Goal: Navigation & Orientation: Find specific page/section

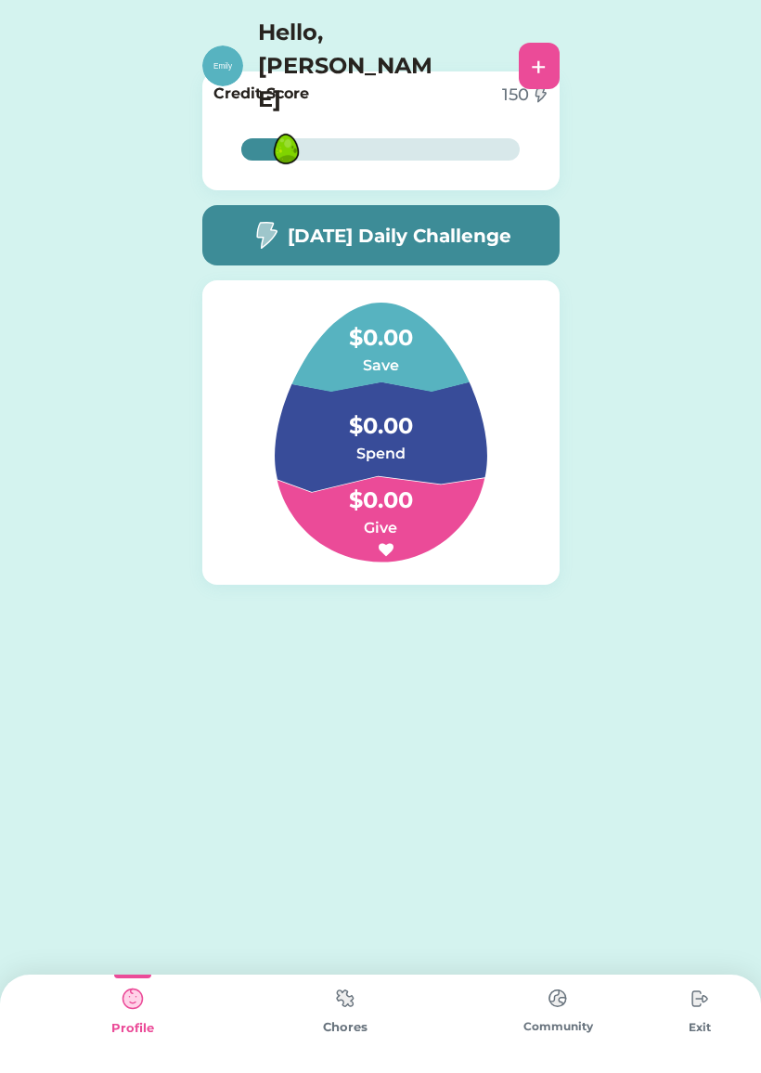
click at [542, 52] on div "+" at bounding box center [539, 66] width 16 height 28
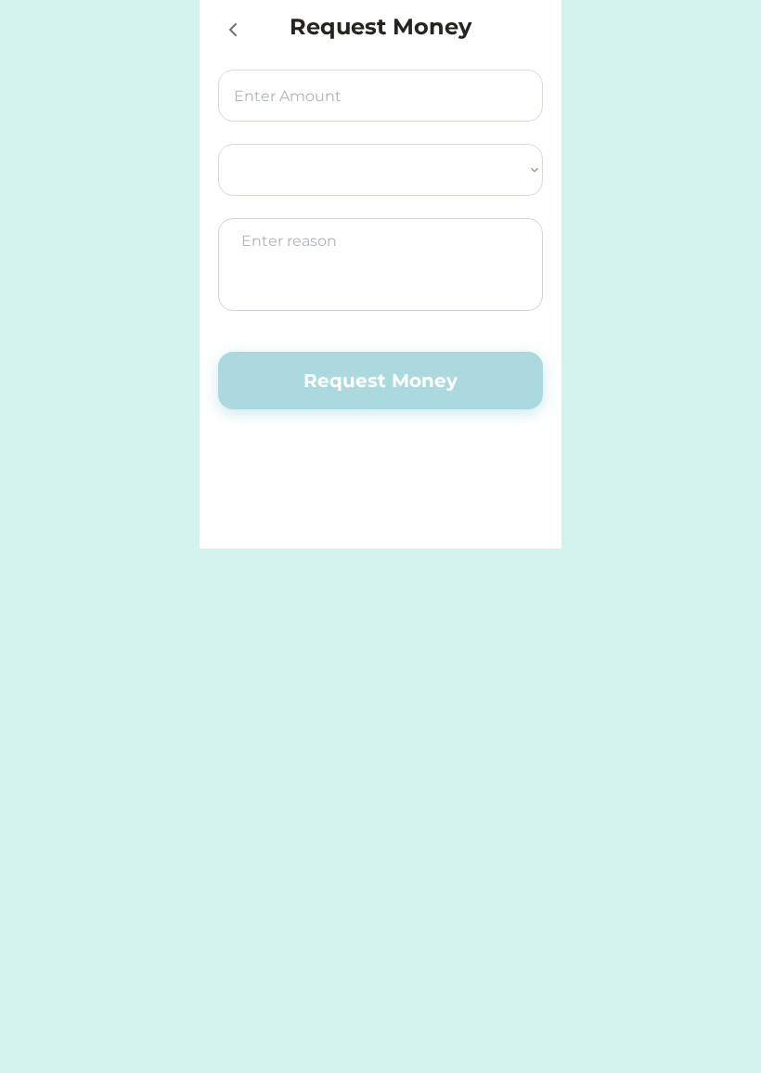
select select ""PLACEHOLDER_1427118222253""
click at [226, 13] on div at bounding box center [236, 28] width 37 height 37
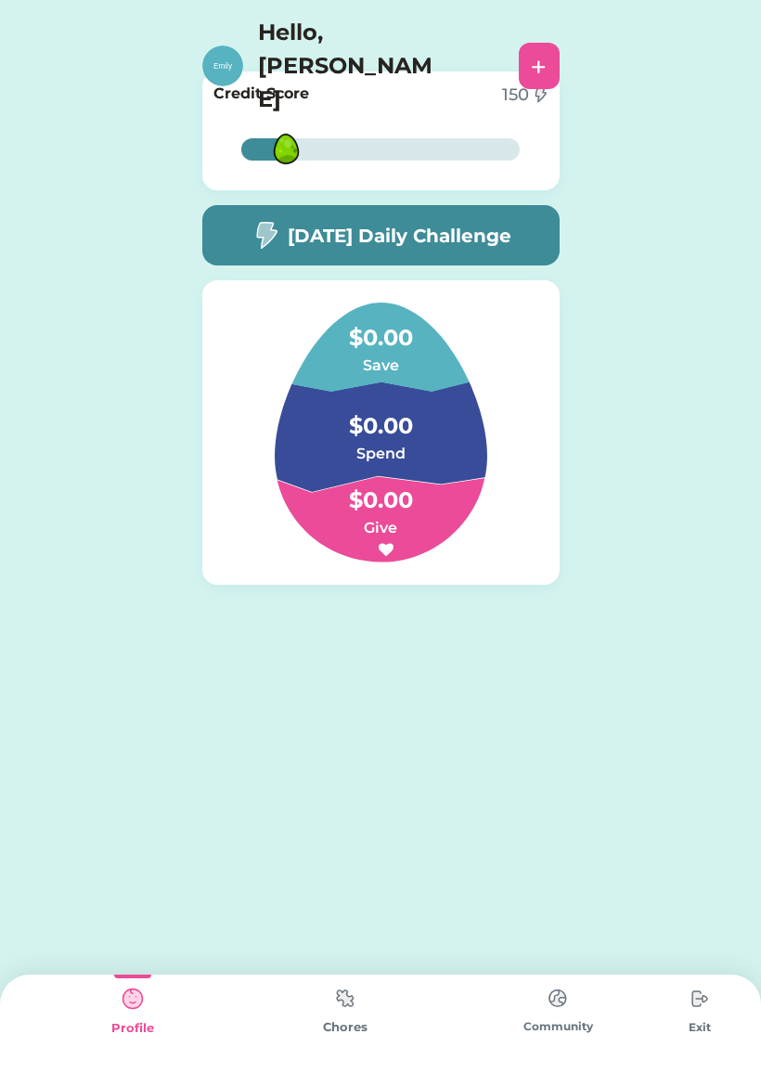
click at [130, 1008] on img at bounding box center [132, 998] width 37 height 37
click at [341, 1016] on img at bounding box center [345, 998] width 37 height 36
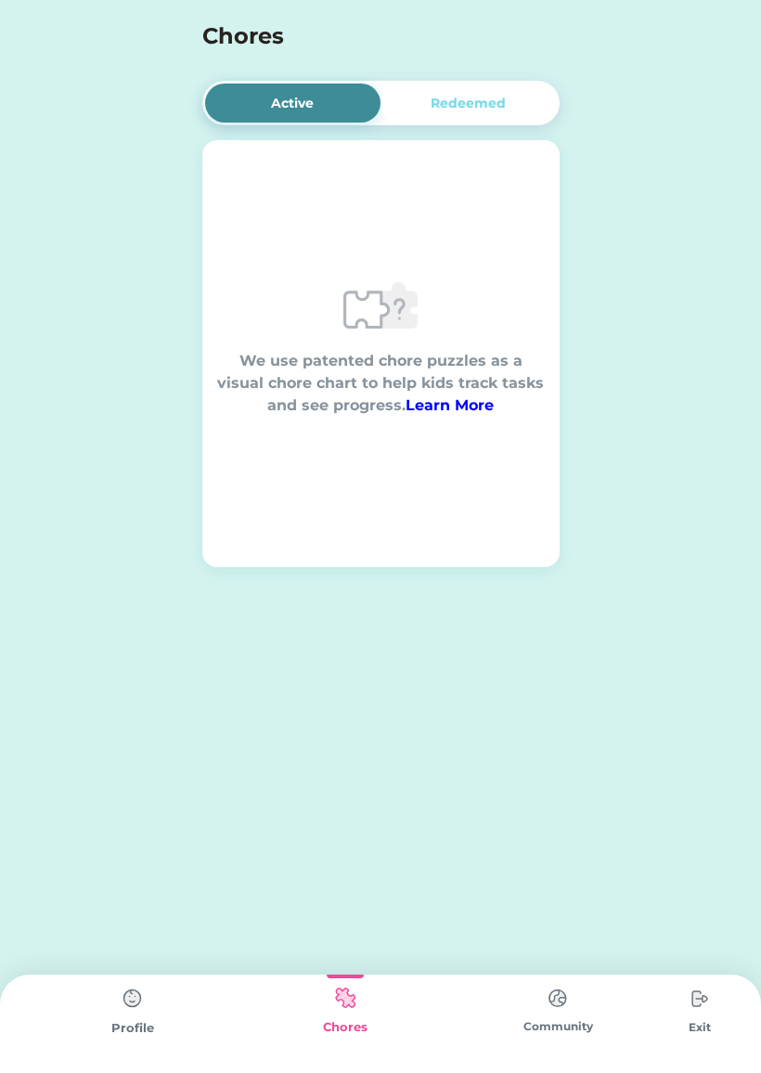
click at [575, 999] on img at bounding box center [557, 998] width 37 height 36
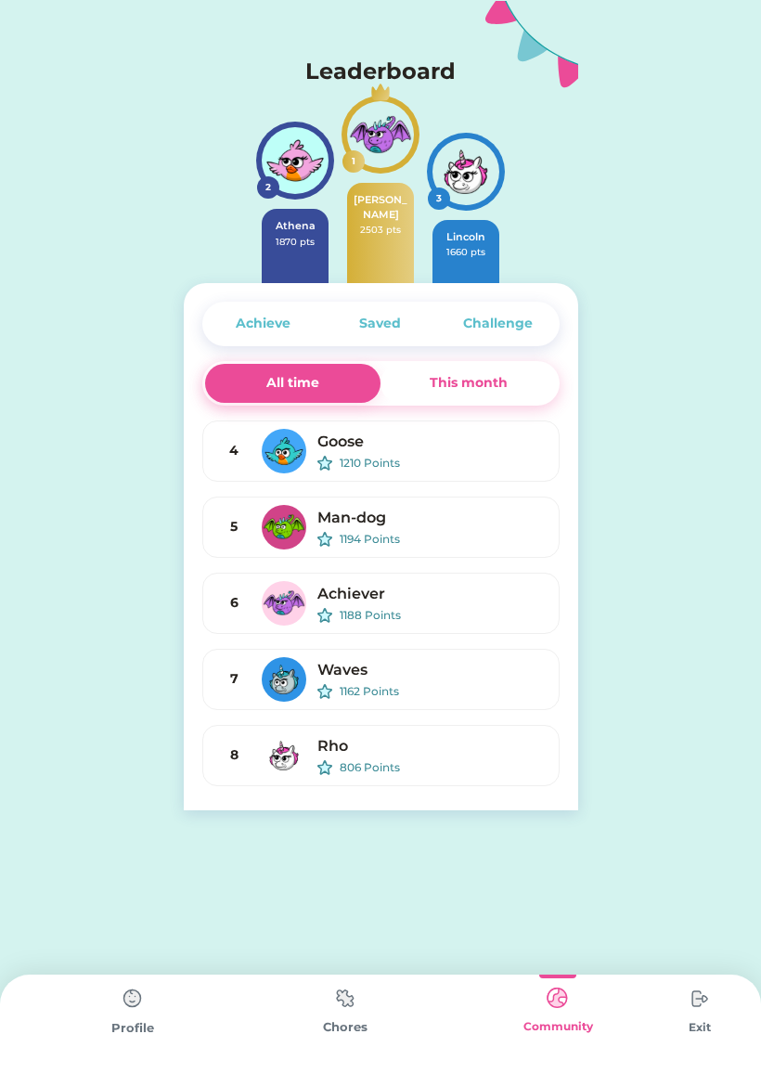
click at [502, 382] on div "This month" at bounding box center [469, 382] width 78 height 19
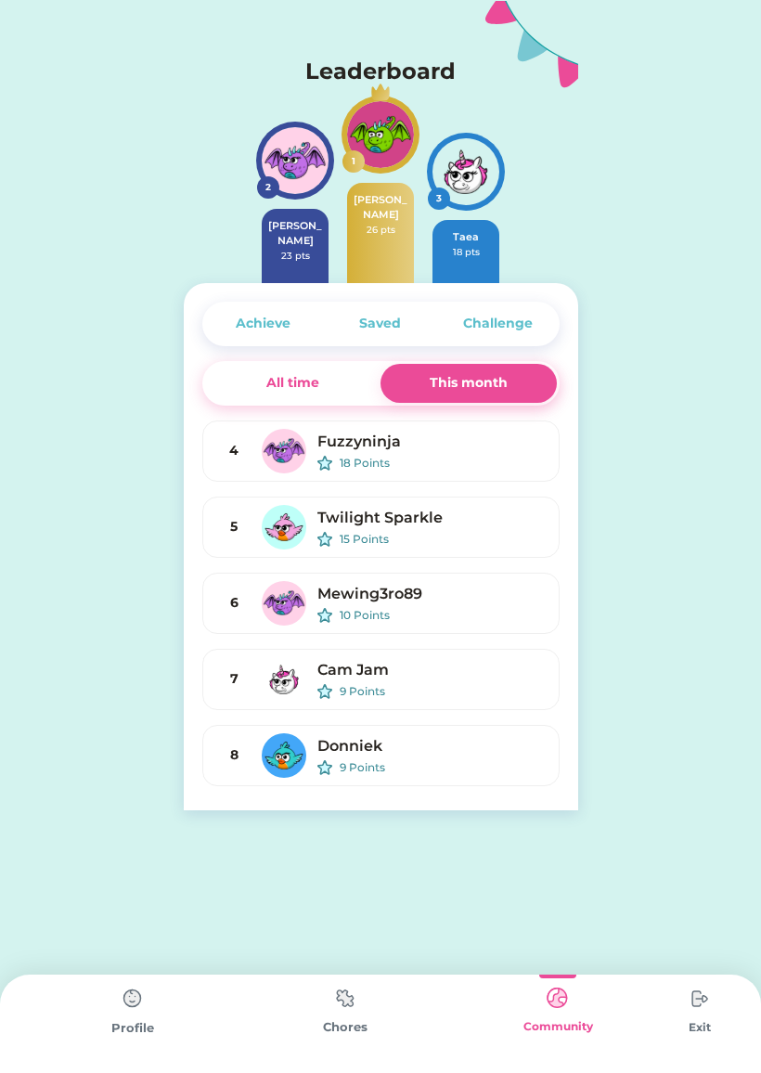
click at [332, 394] on div "All time" at bounding box center [293, 383] width 176 height 39
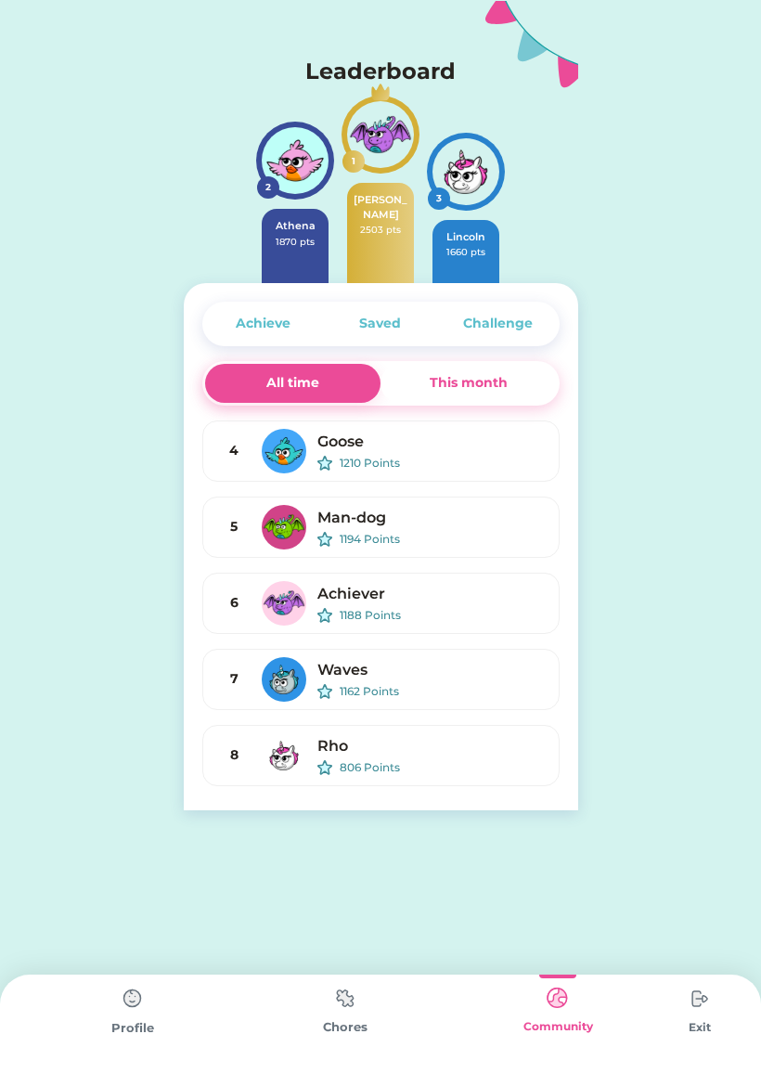
click at [482, 380] on div "This month" at bounding box center [469, 382] width 78 height 19
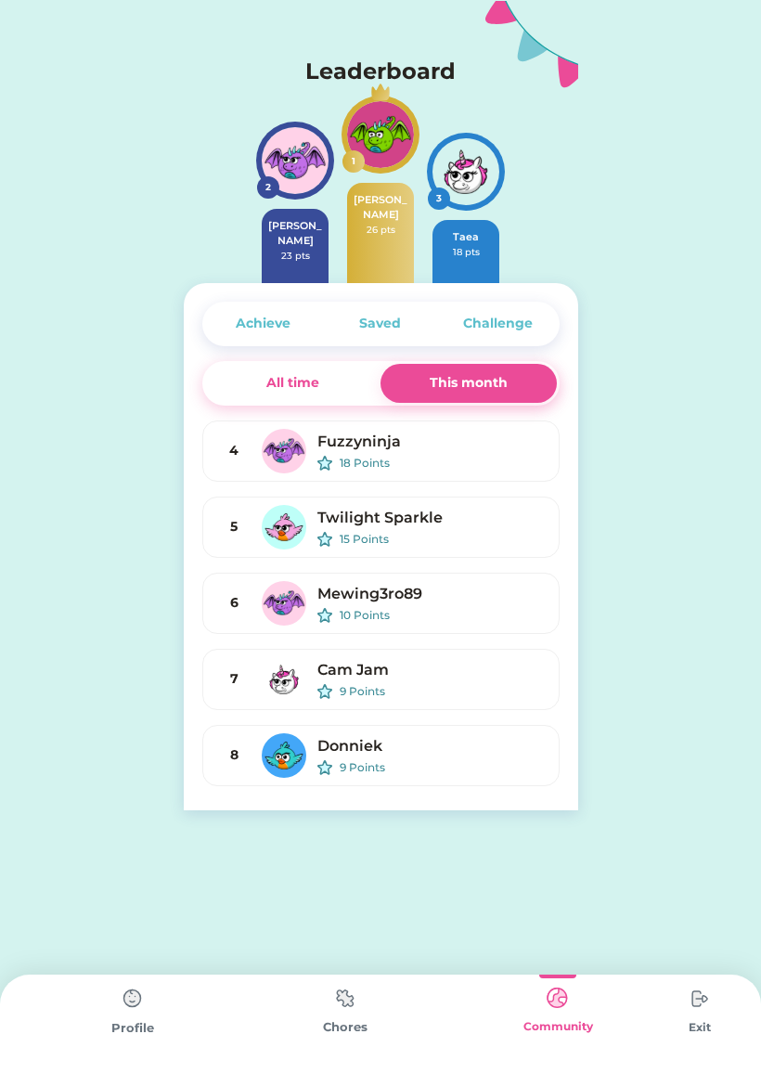
click at [353, 400] on div "All time" at bounding box center [293, 383] width 176 height 39
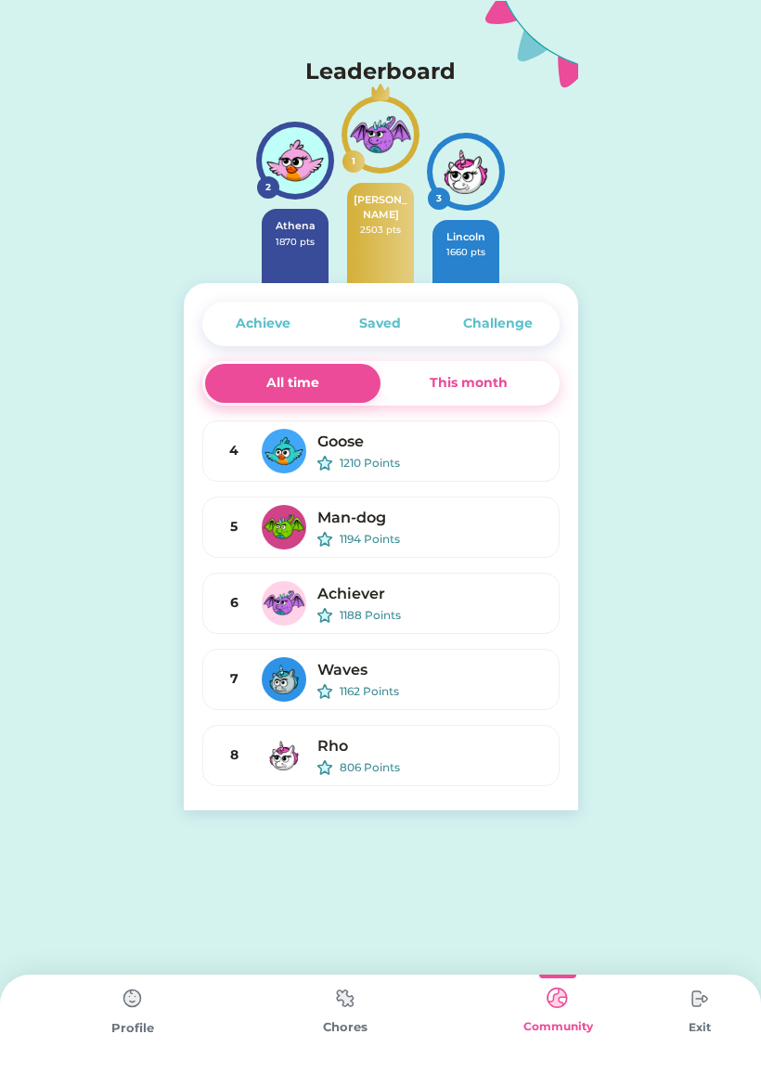
click at [715, 1000] on img at bounding box center [699, 998] width 37 height 37
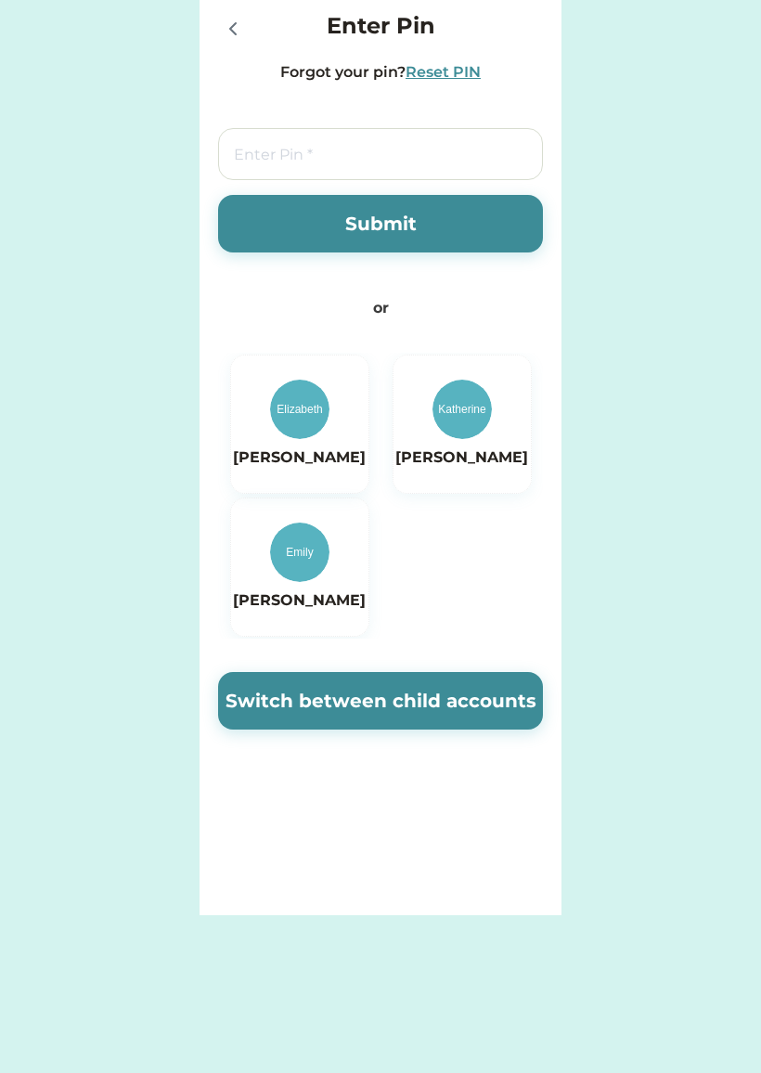
click at [220, 32] on div at bounding box center [232, 28] width 28 height 28
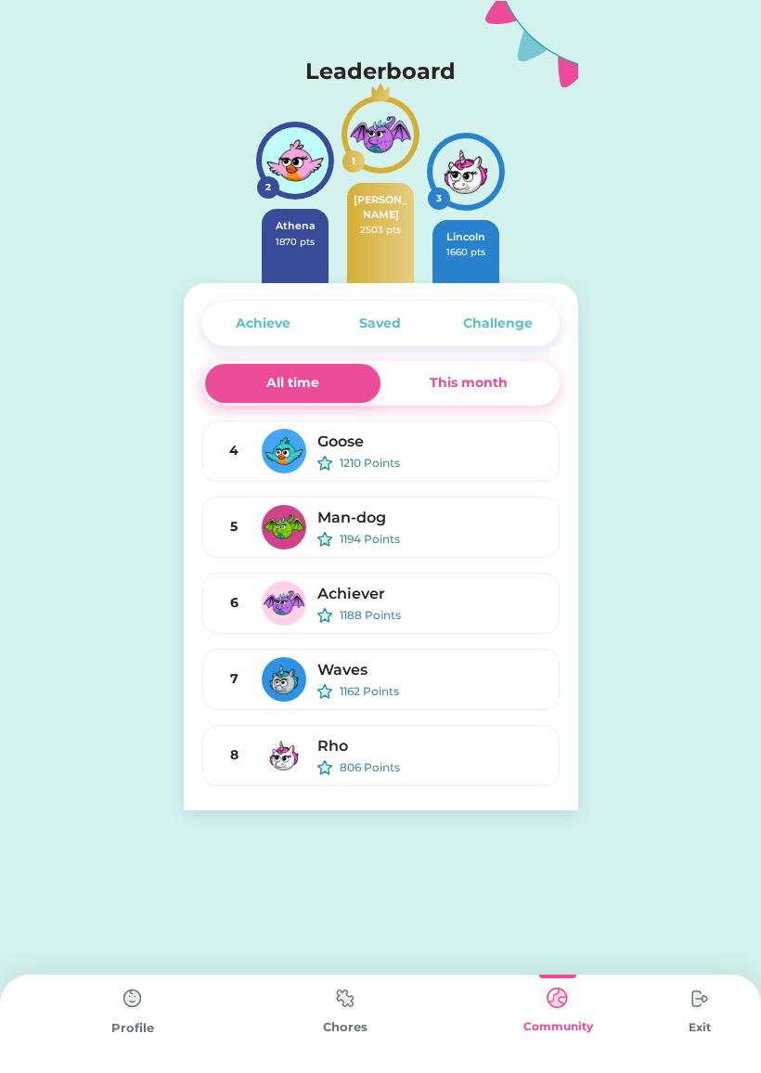
click at [361, 1005] on img at bounding box center [345, 998] width 37 height 36
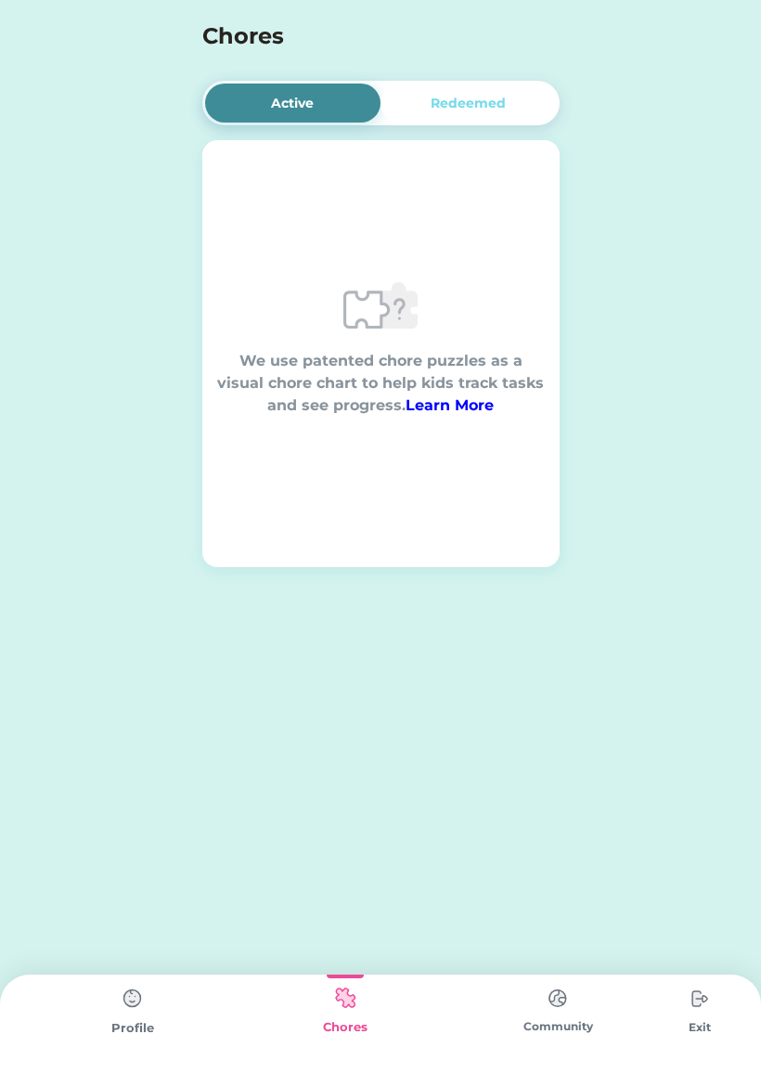
click at [128, 1013] on img at bounding box center [132, 998] width 37 height 37
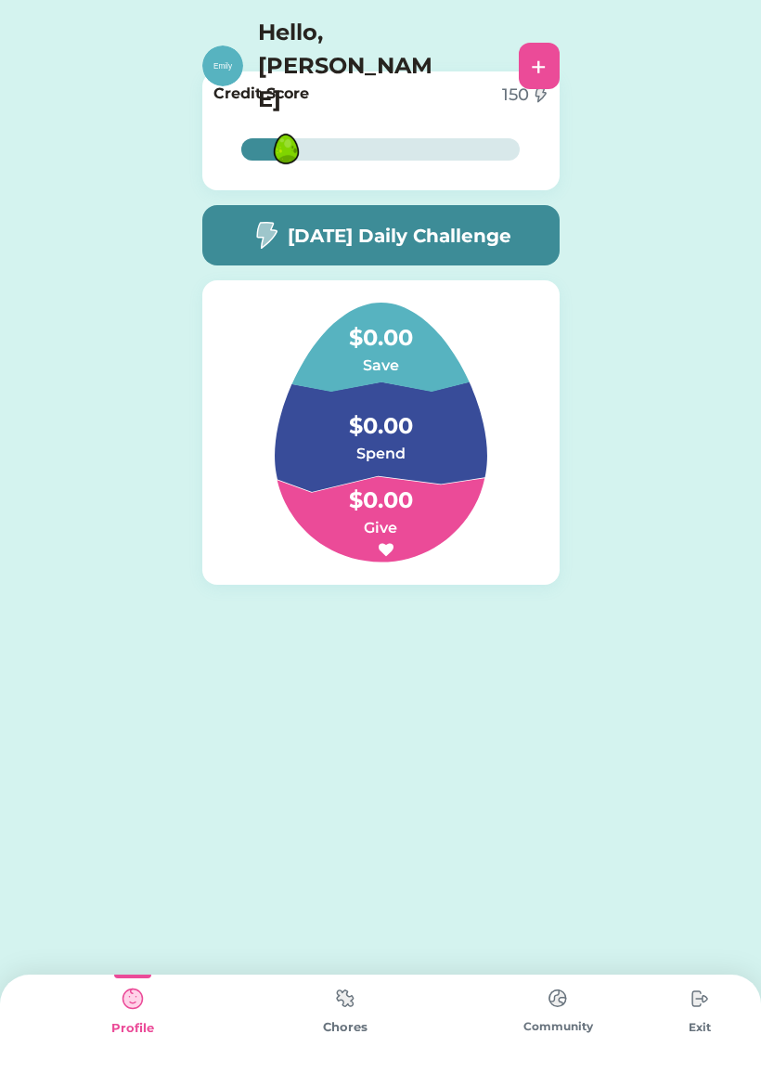
click at [131, 1015] on img at bounding box center [132, 998] width 37 height 37
click at [120, 1016] on img at bounding box center [132, 998] width 37 height 37
click at [535, 235] on div "[DATE] Daily Challenge" at bounding box center [380, 235] width 357 height 60
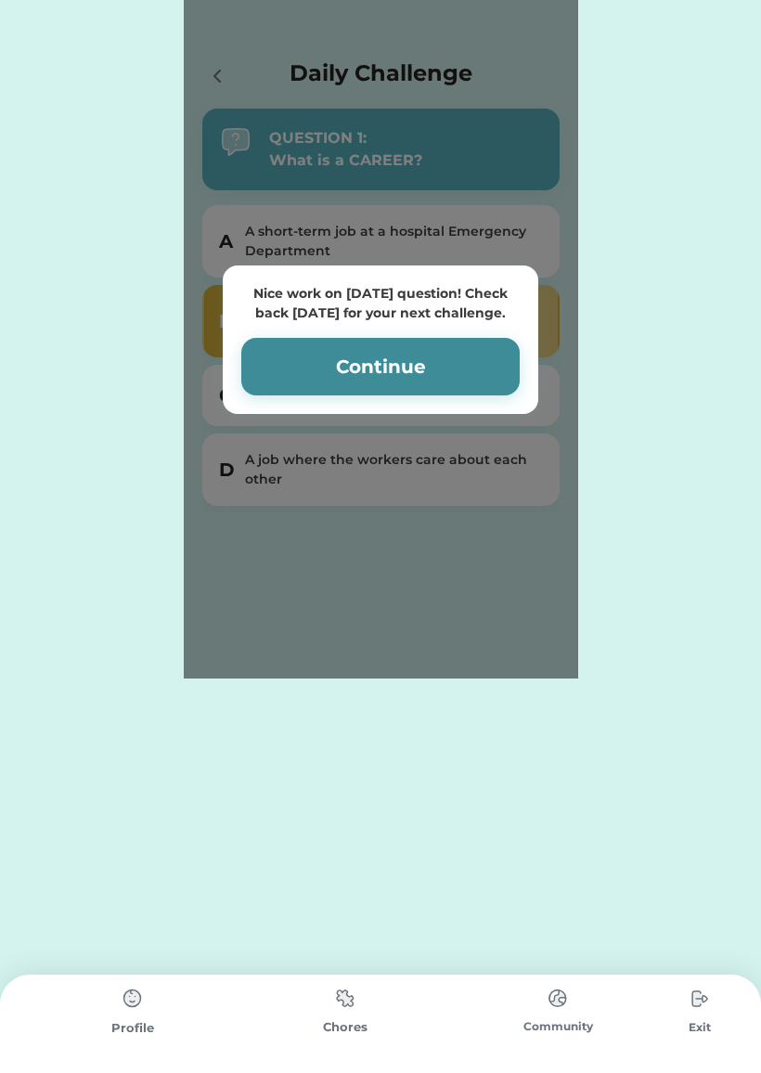
click at [428, 372] on button "Continue" at bounding box center [380, 367] width 278 height 58
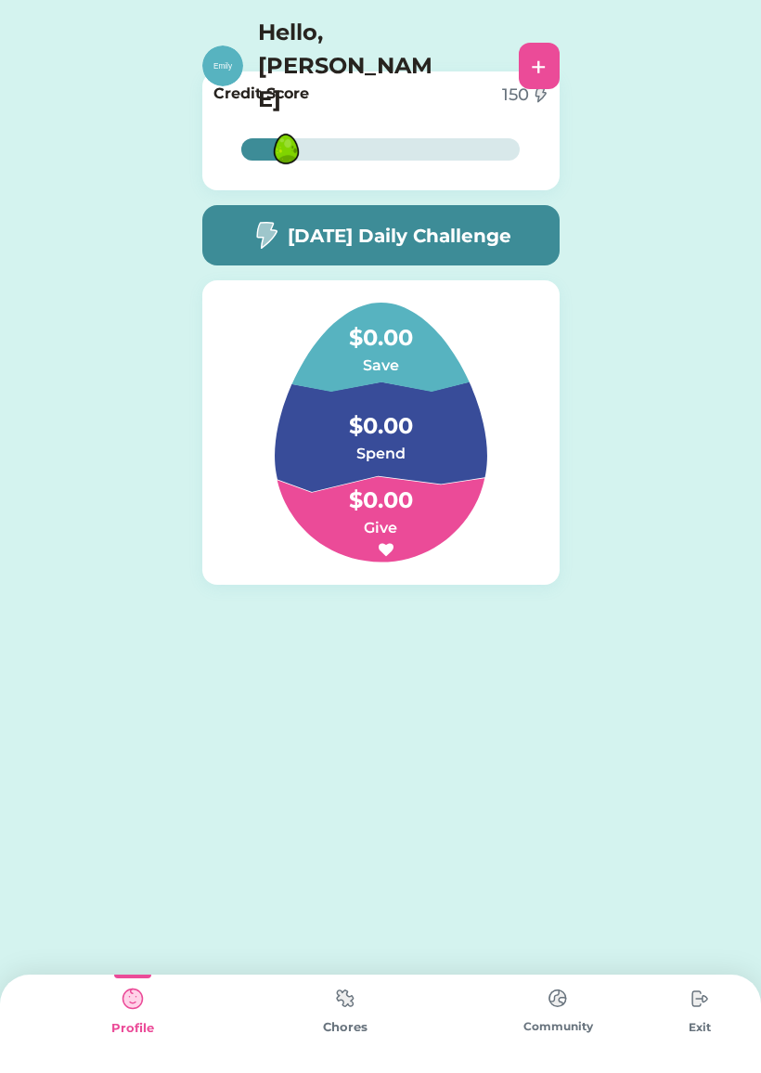
click at [389, 1015] on div "Chores" at bounding box center [344, 1023] width 212 height 98
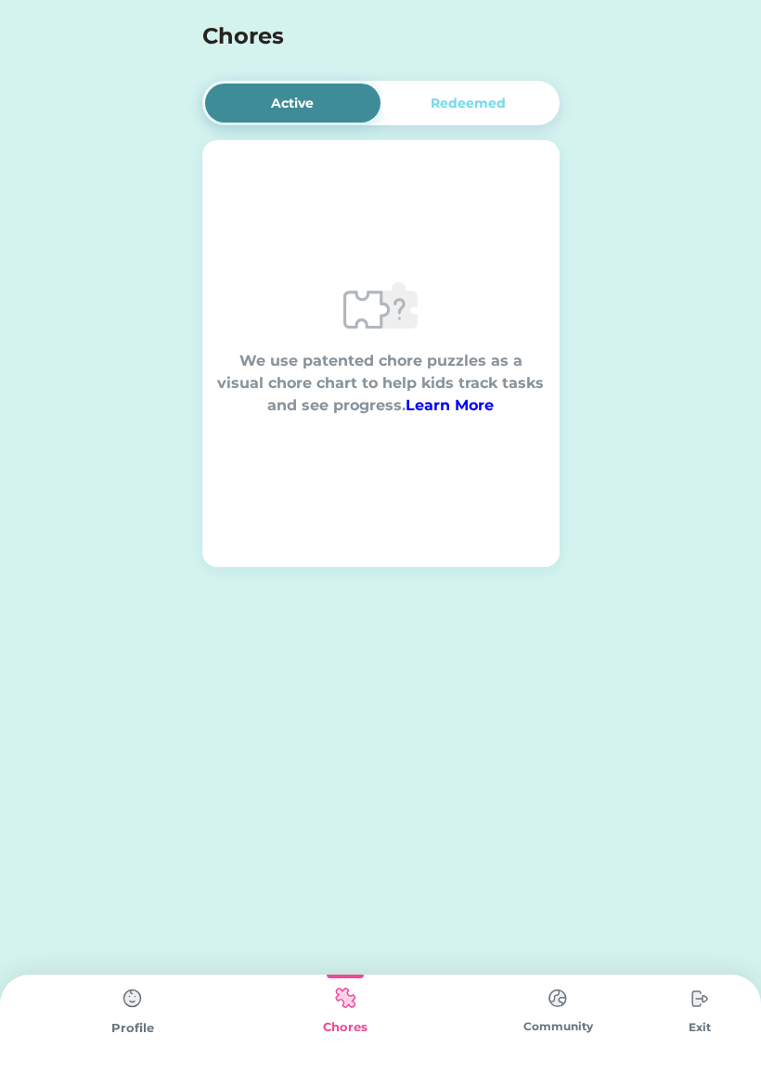
click at [486, 413] on font "Learn More" at bounding box center [449, 405] width 88 height 18
click at [542, 1016] on img at bounding box center [557, 998] width 37 height 36
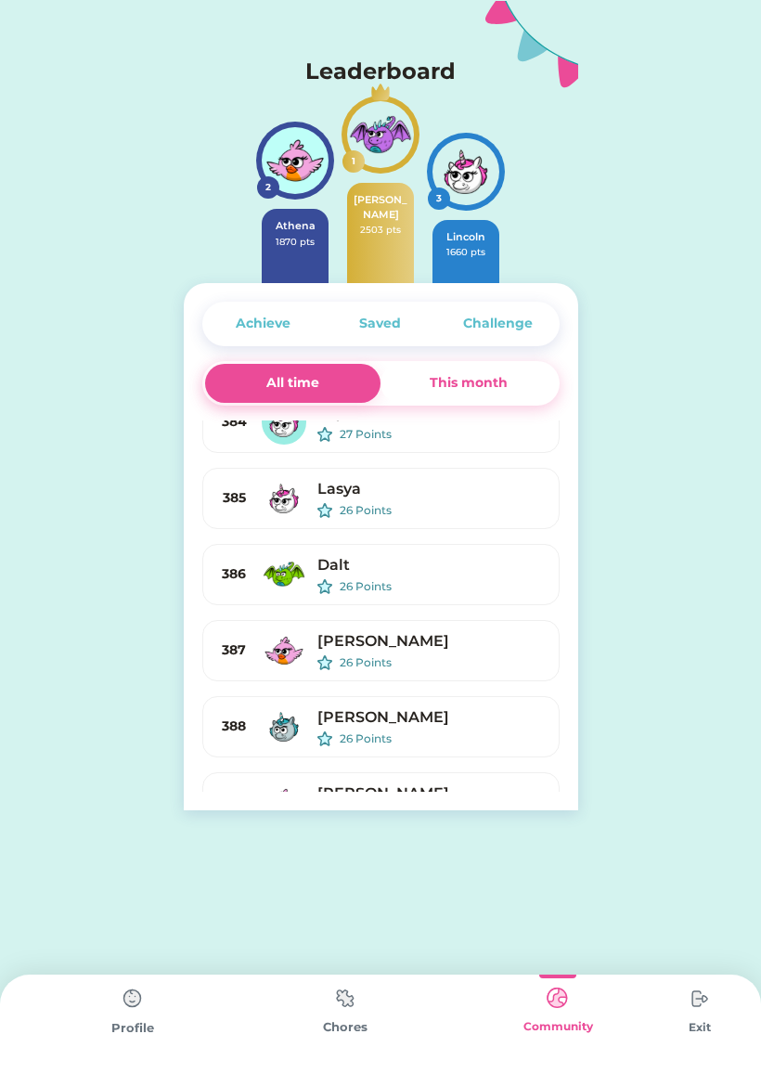
scroll to position [28959, 0]
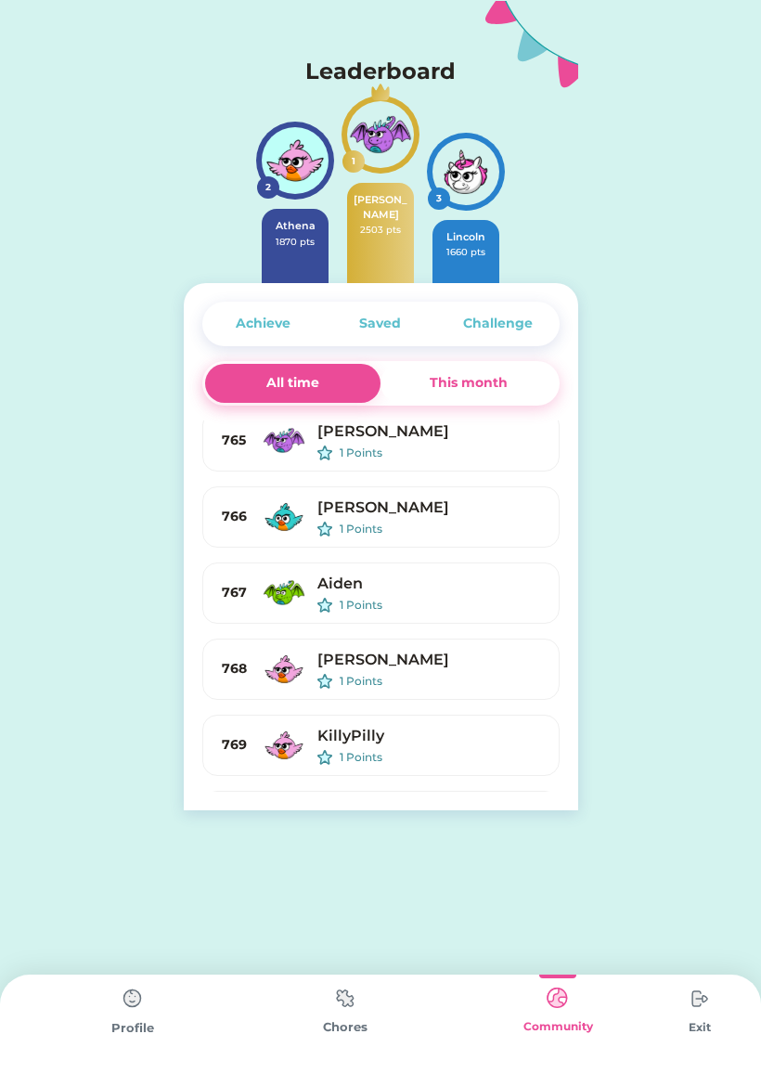
click at [343, 1000] on img at bounding box center [345, 998] width 37 height 36
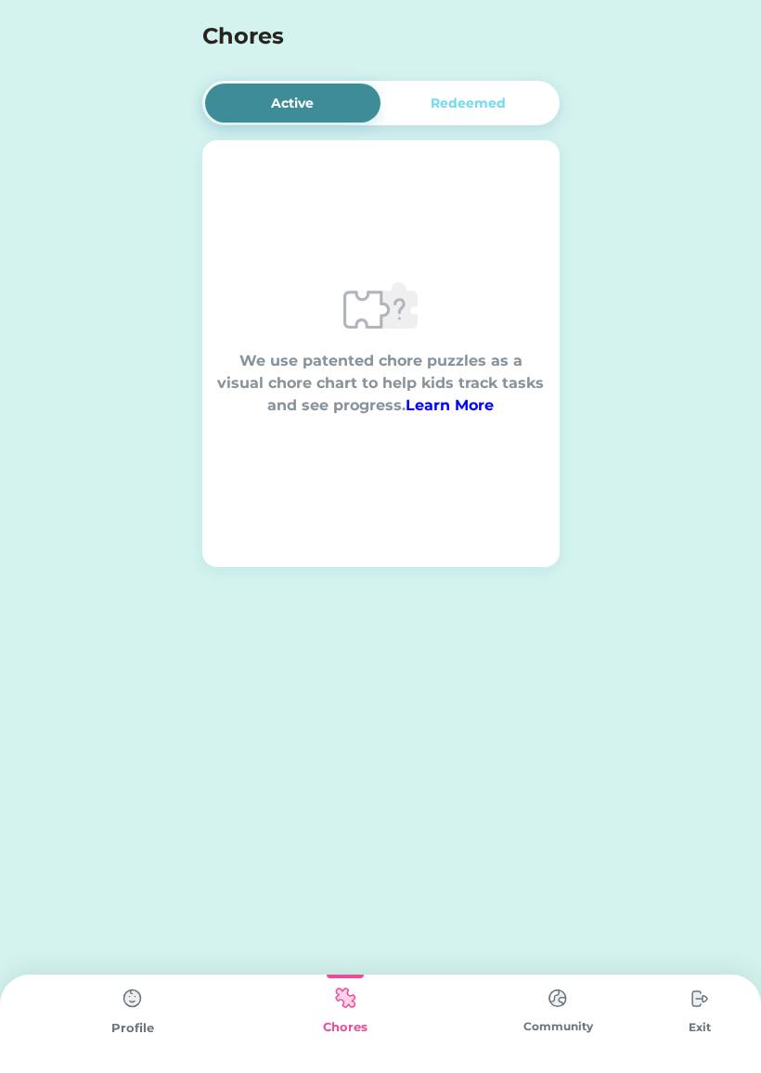
click at [335, 1014] on img at bounding box center [345, 998] width 37 height 36
click at [479, 119] on div "Redeemed" at bounding box center [468, 103] width 176 height 39
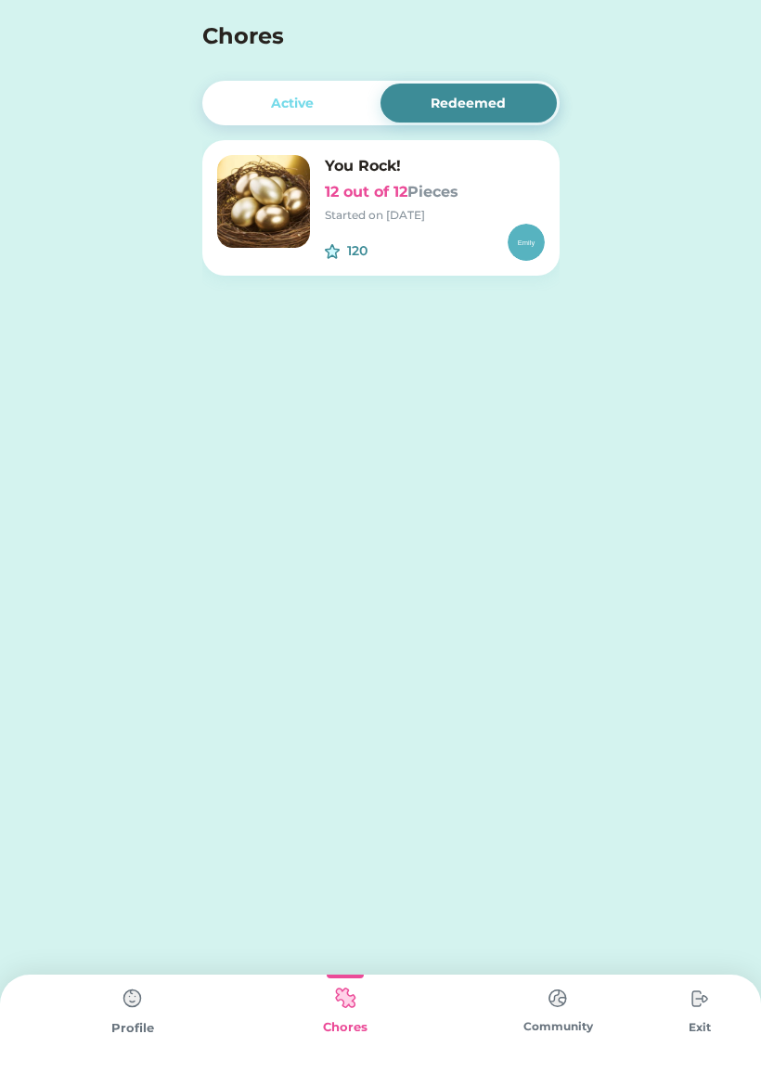
click at [560, 992] on img at bounding box center [557, 998] width 37 height 36
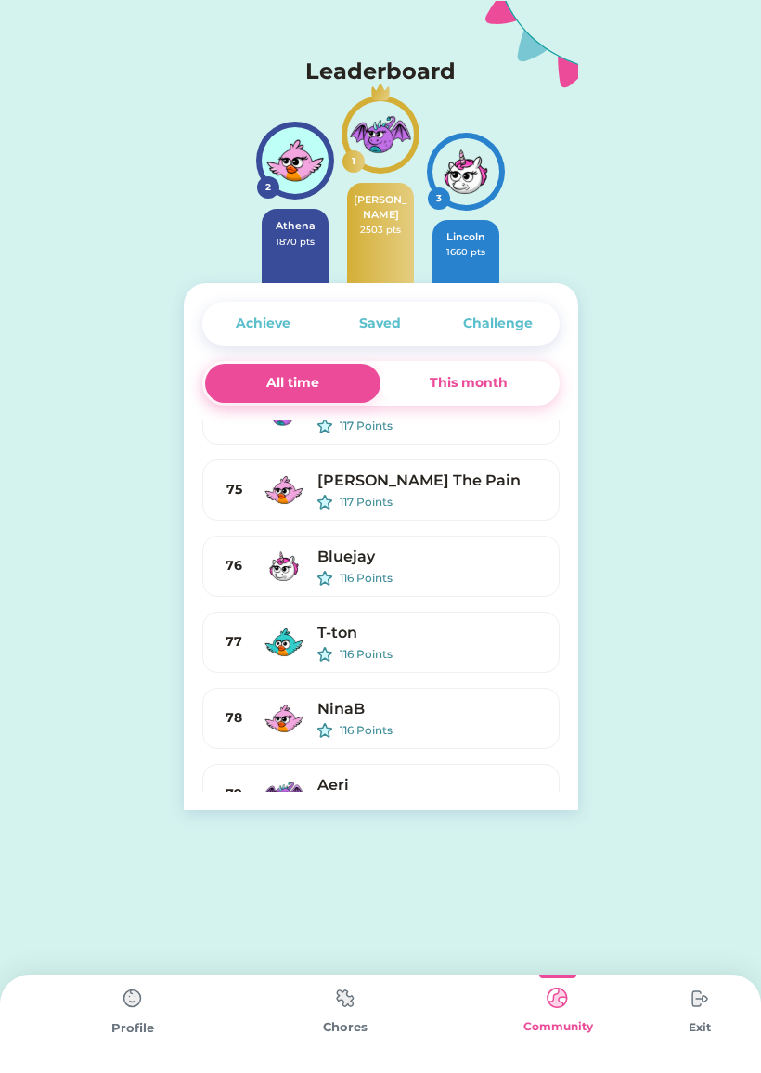
scroll to position [5364, 0]
click at [275, 315] on div "Achieve" at bounding box center [263, 323] width 55 height 19
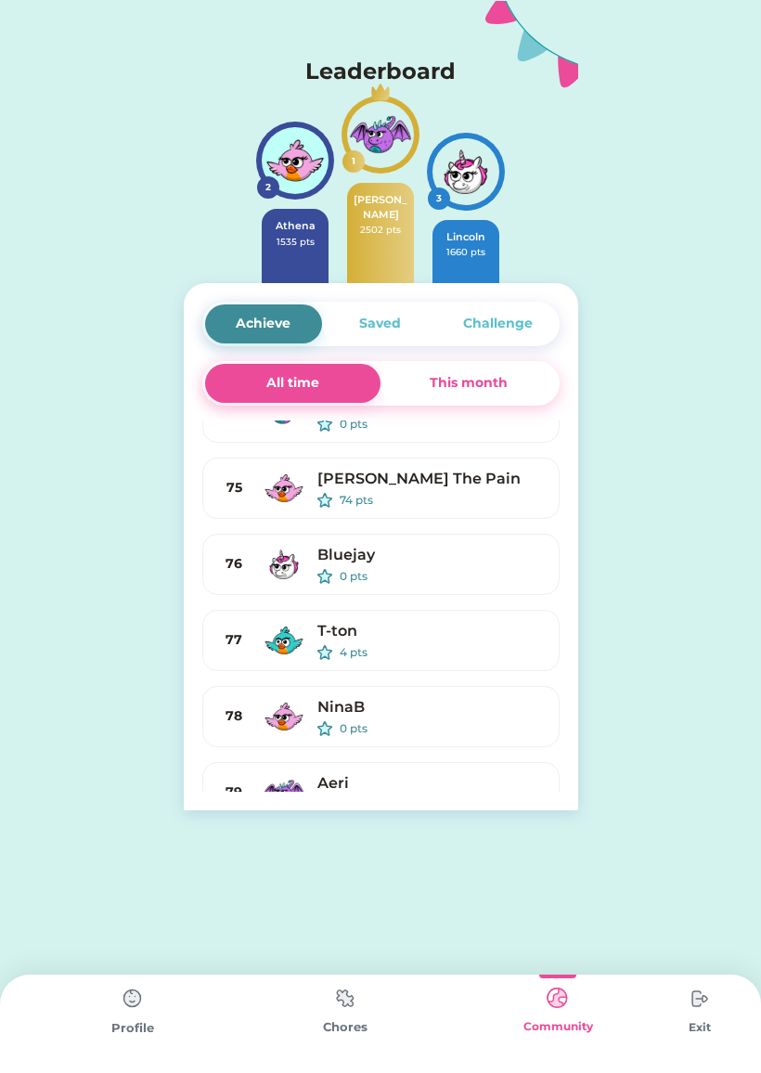
click at [382, 326] on div "Saved" at bounding box center [380, 323] width 42 height 19
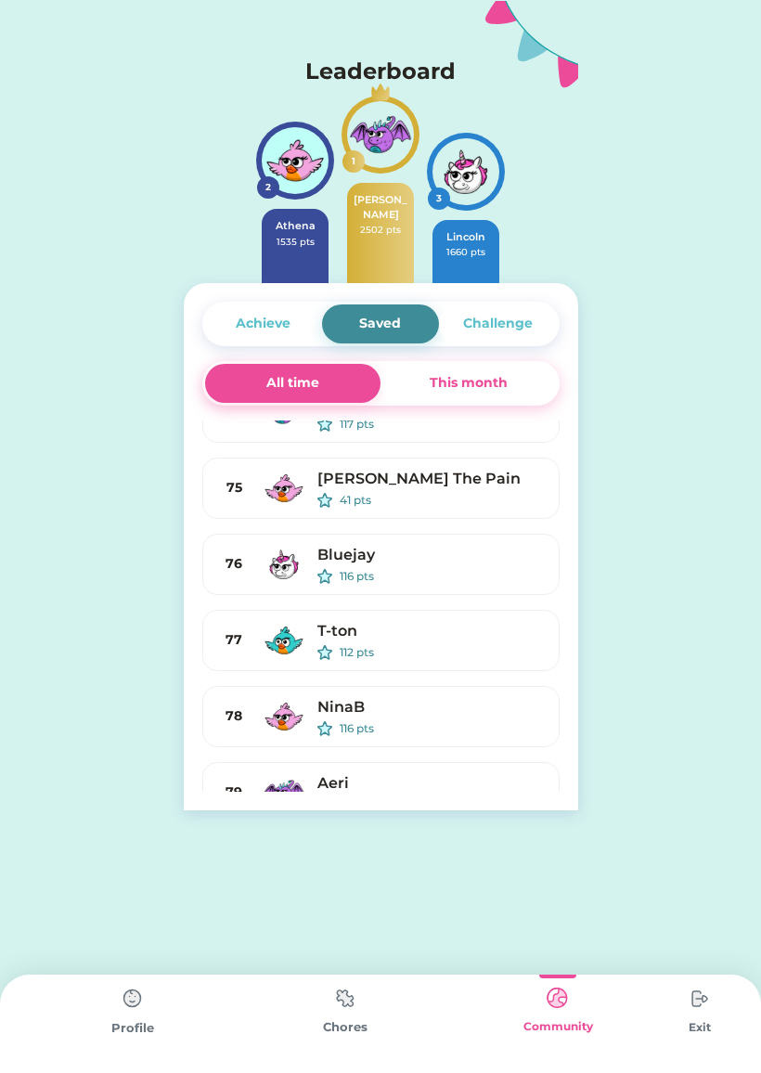
click at [291, 325] on div "Achieve" at bounding box center [263, 323] width 117 height 39
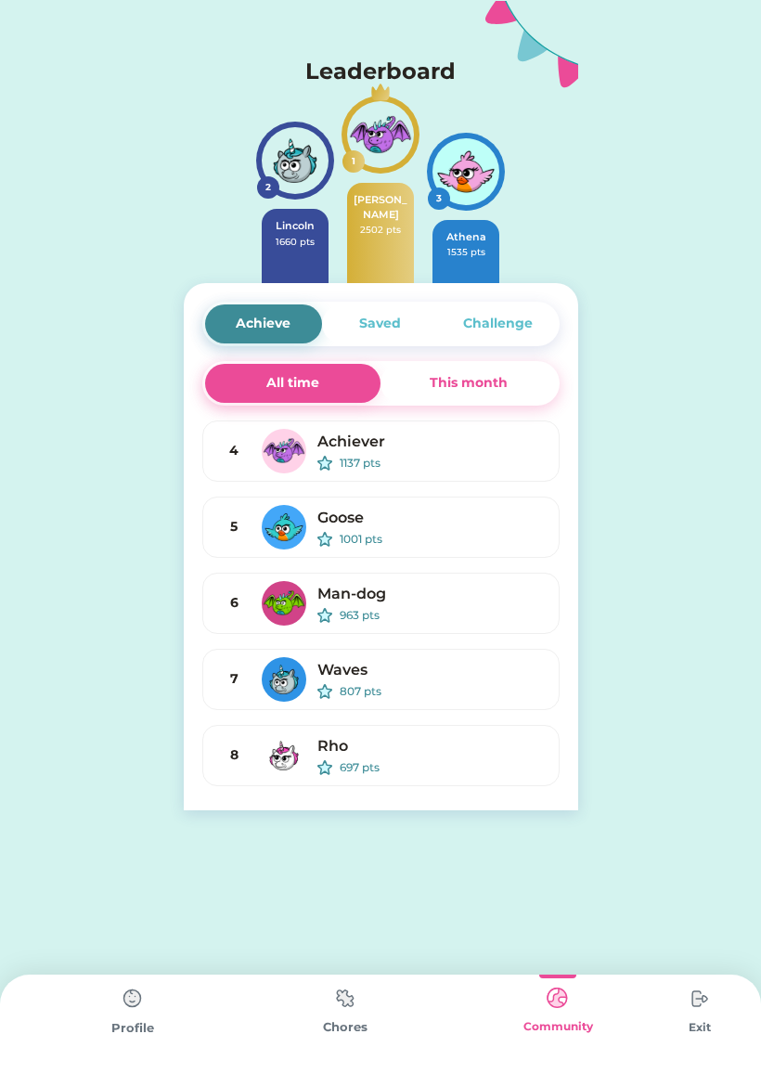
scroll to position [0, 0]
click at [378, 311] on div "Saved" at bounding box center [380, 323] width 117 height 39
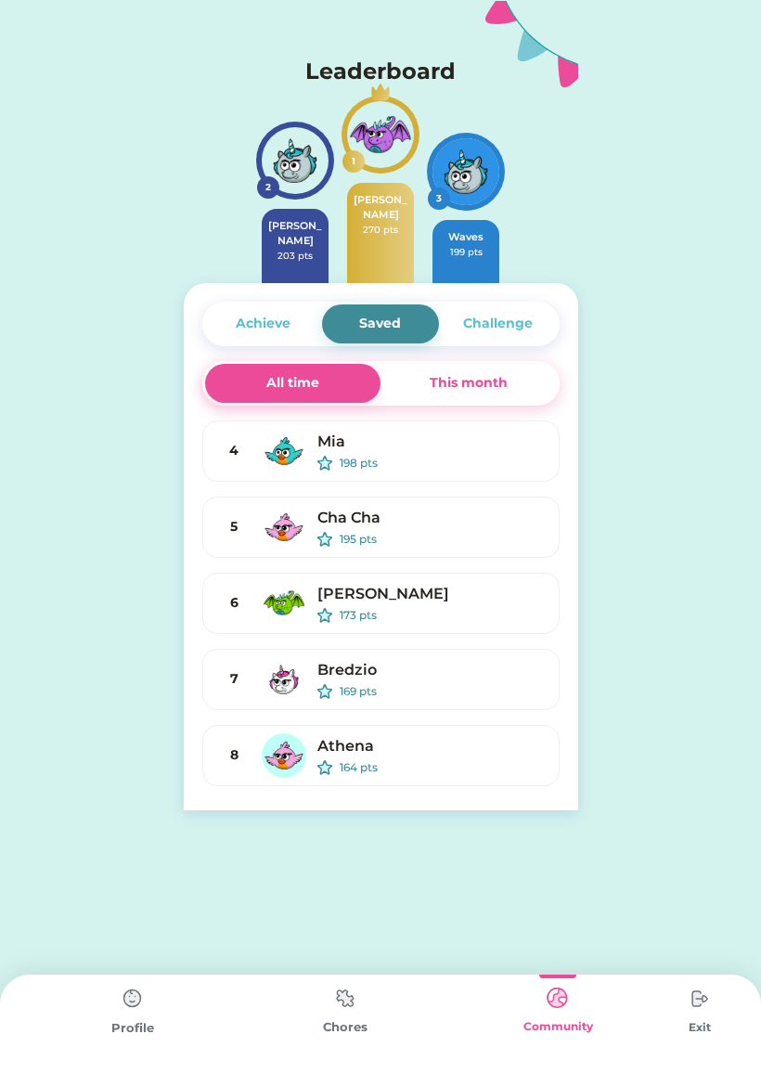
click at [511, 326] on div "Challenge" at bounding box center [498, 323] width 70 height 19
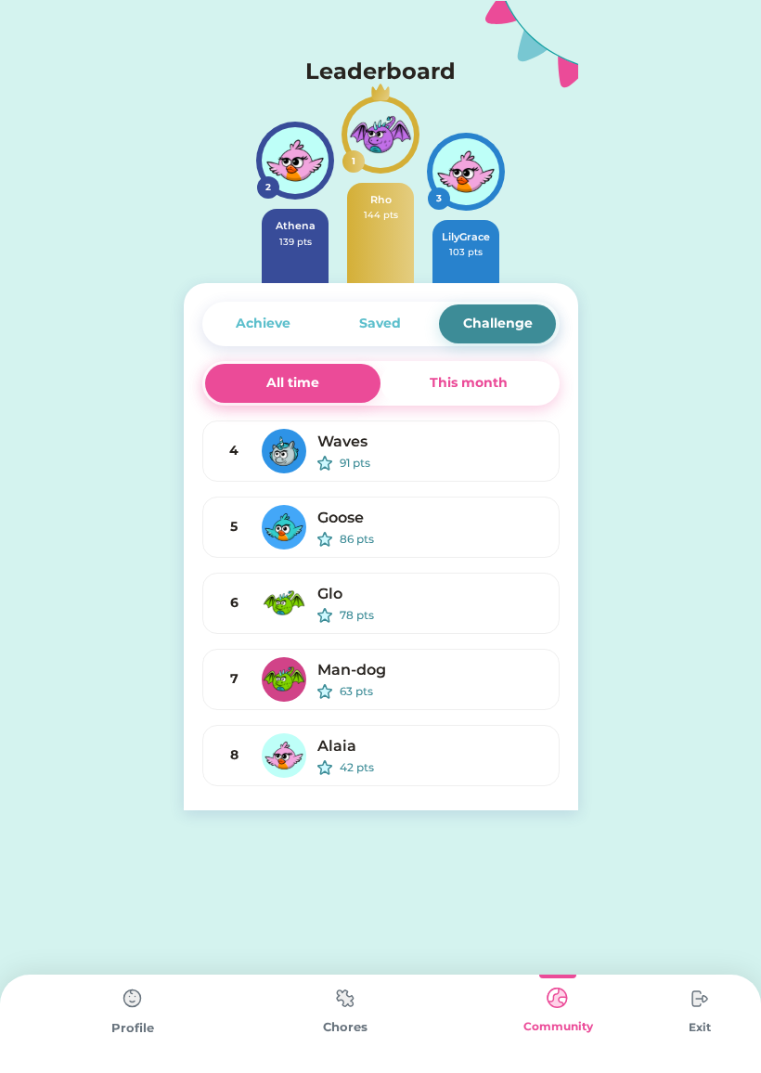
click at [411, 322] on div "Saved" at bounding box center [380, 323] width 117 height 39
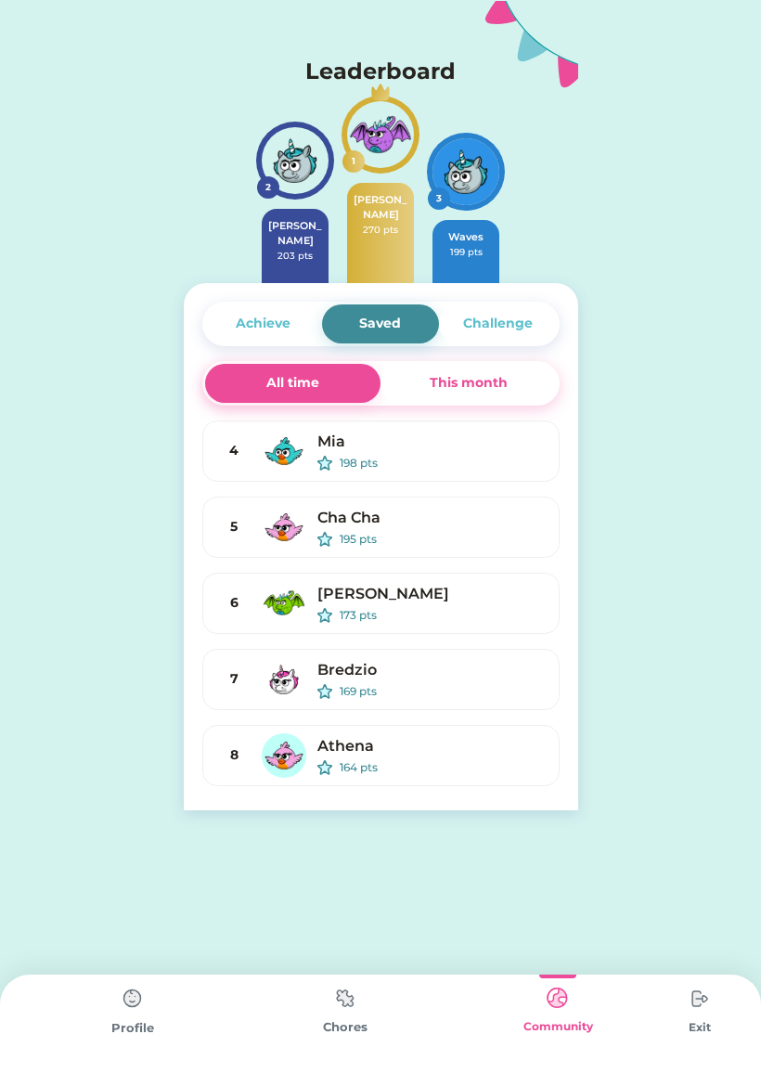
click at [278, 322] on div "Achieve" at bounding box center [263, 323] width 55 height 19
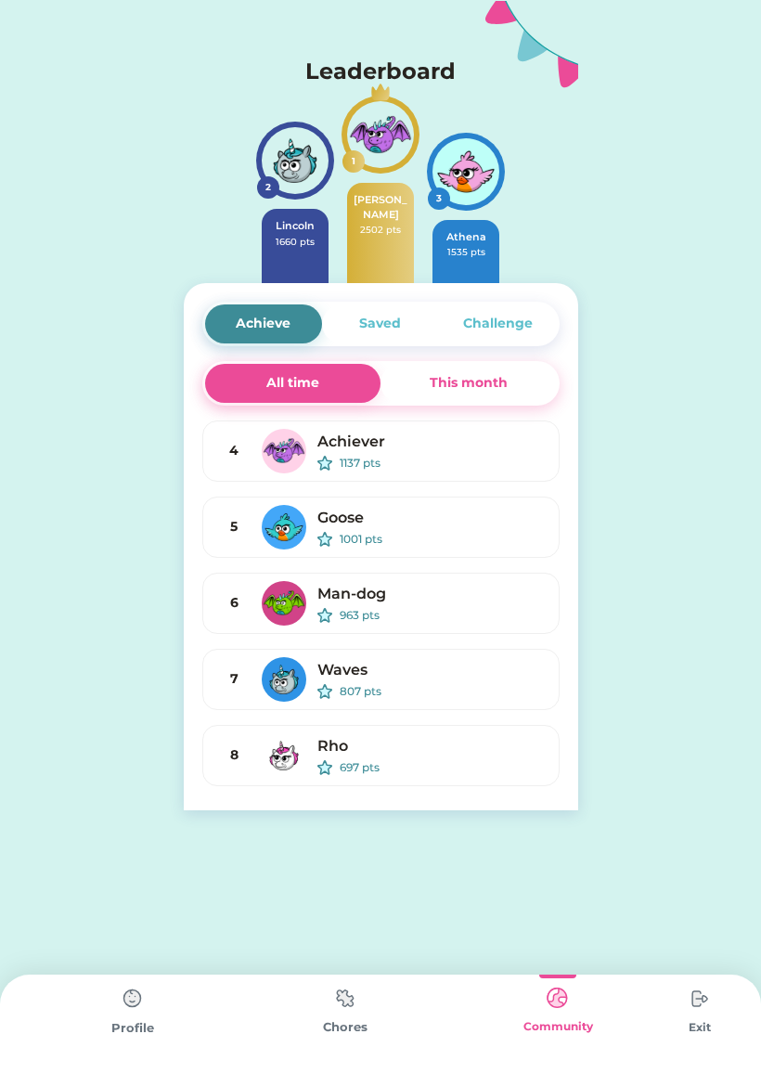
click at [386, 322] on div "Saved" at bounding box center [380, 323] width 42 height 19
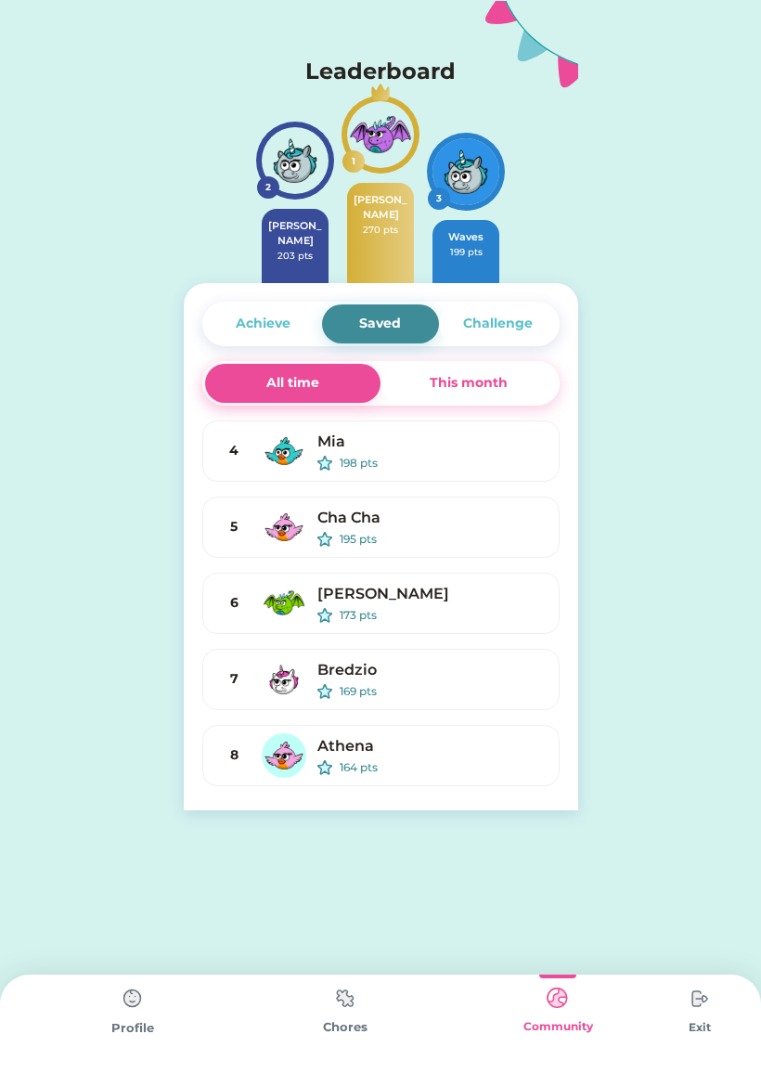
click at [339, 1014] on img at bounding box center [345, 998] width 37 height 36
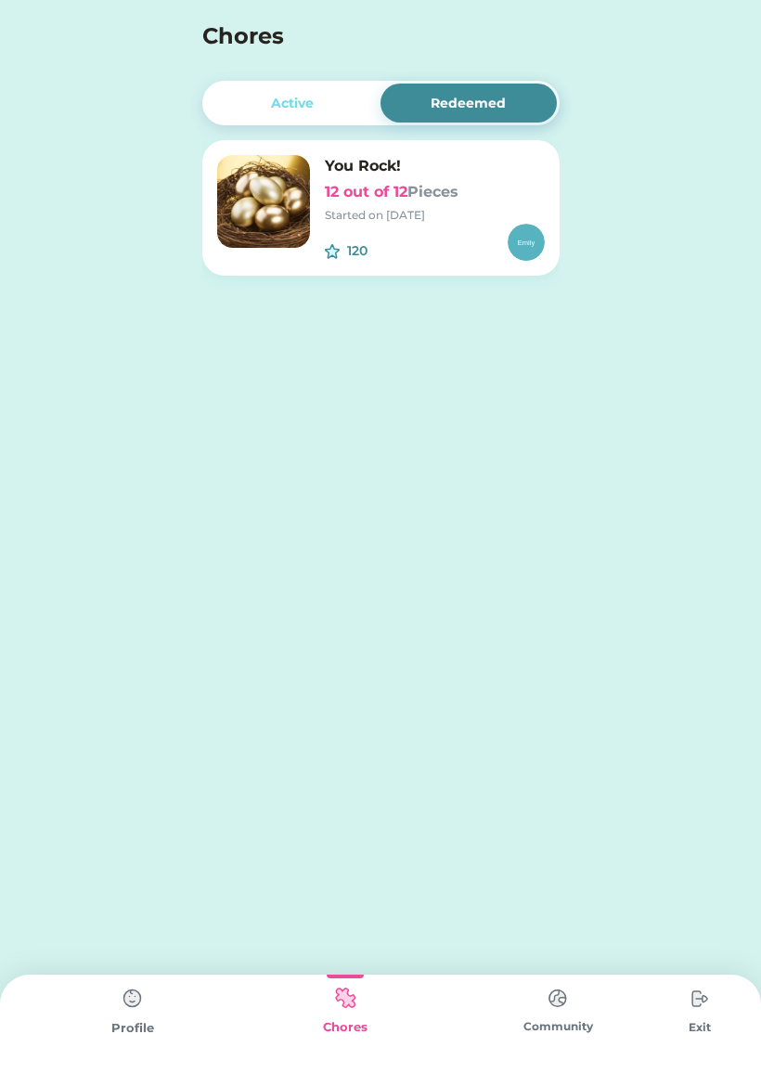
click at [128, 1036] on div "Profile" at bounding box center [132, 1023] width 212 height 98
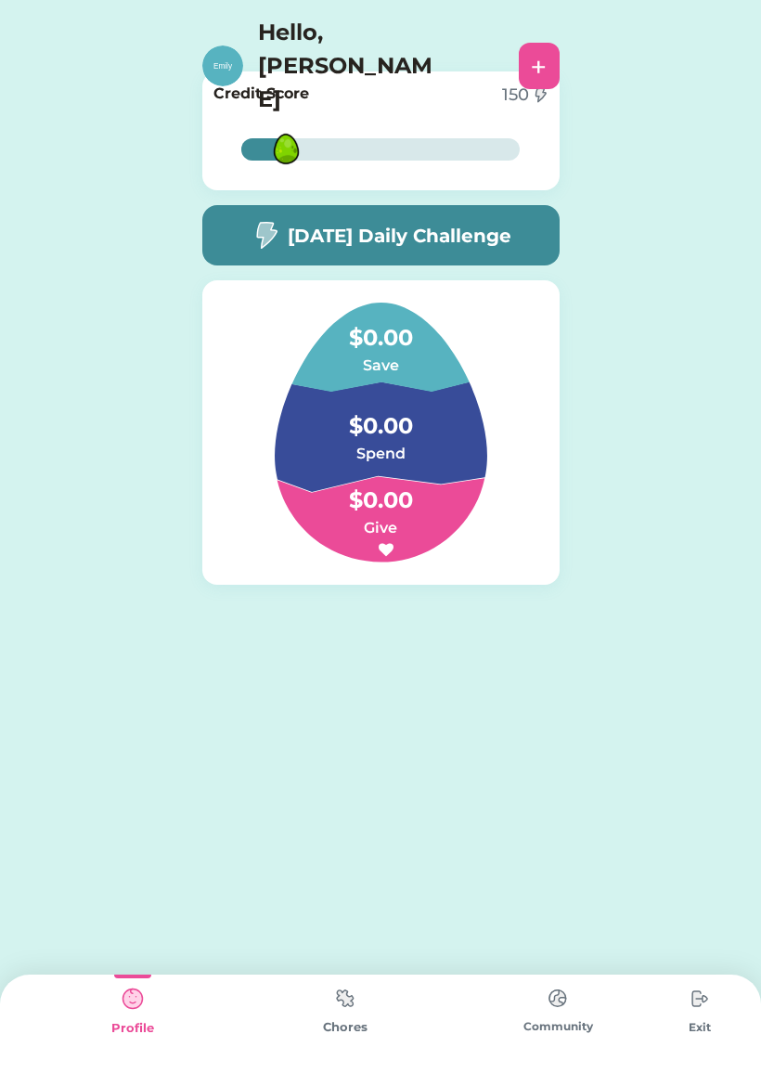
click at [351, 1015] on img at bounding box center [345, 998] width 37 height 36
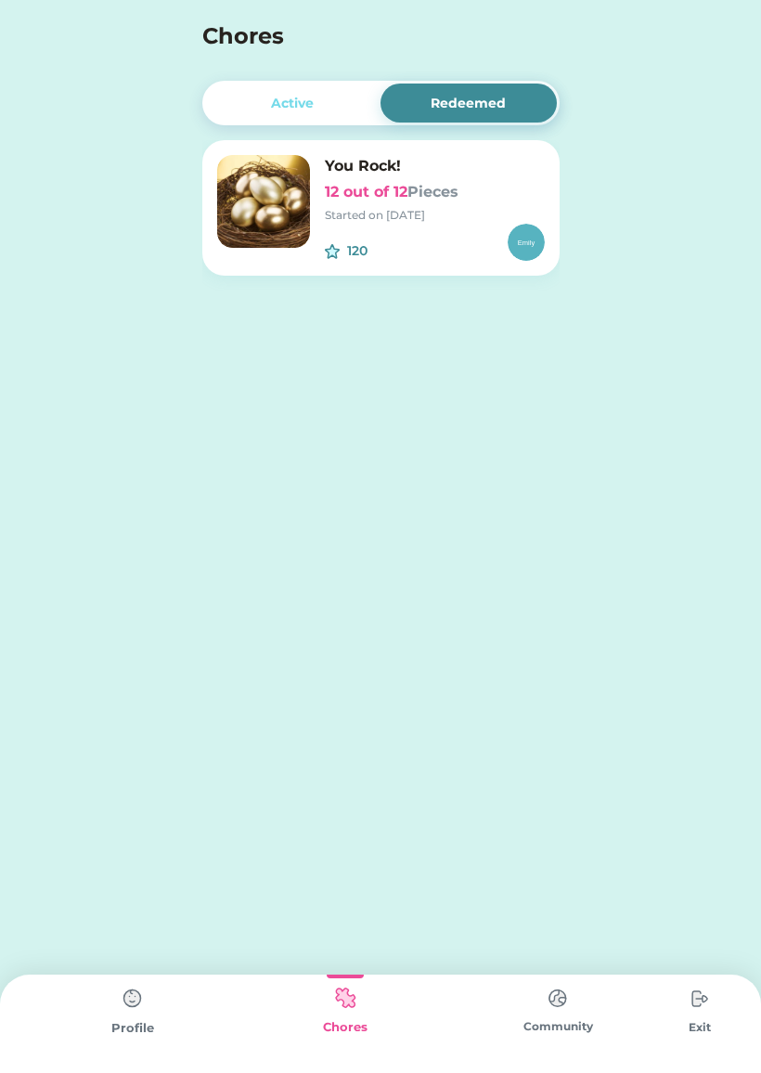
click at [574, 986] on img at bounding box center [557, 998] width 37 height 36
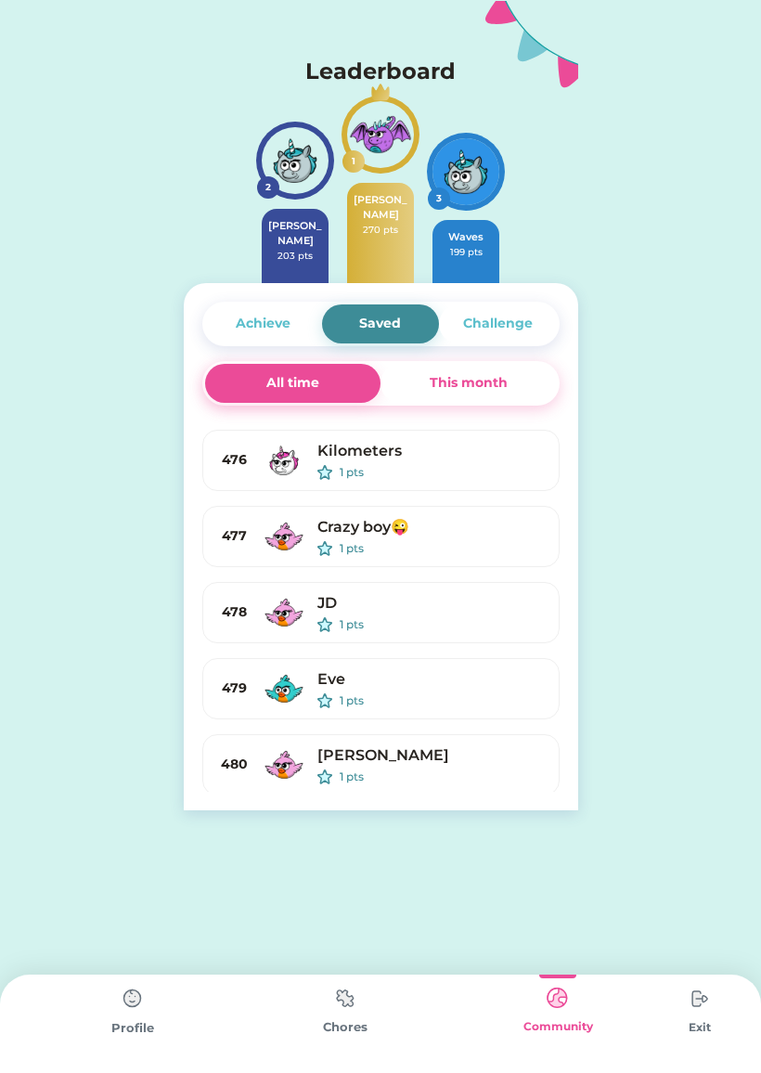
scroll to position [35924, 0]
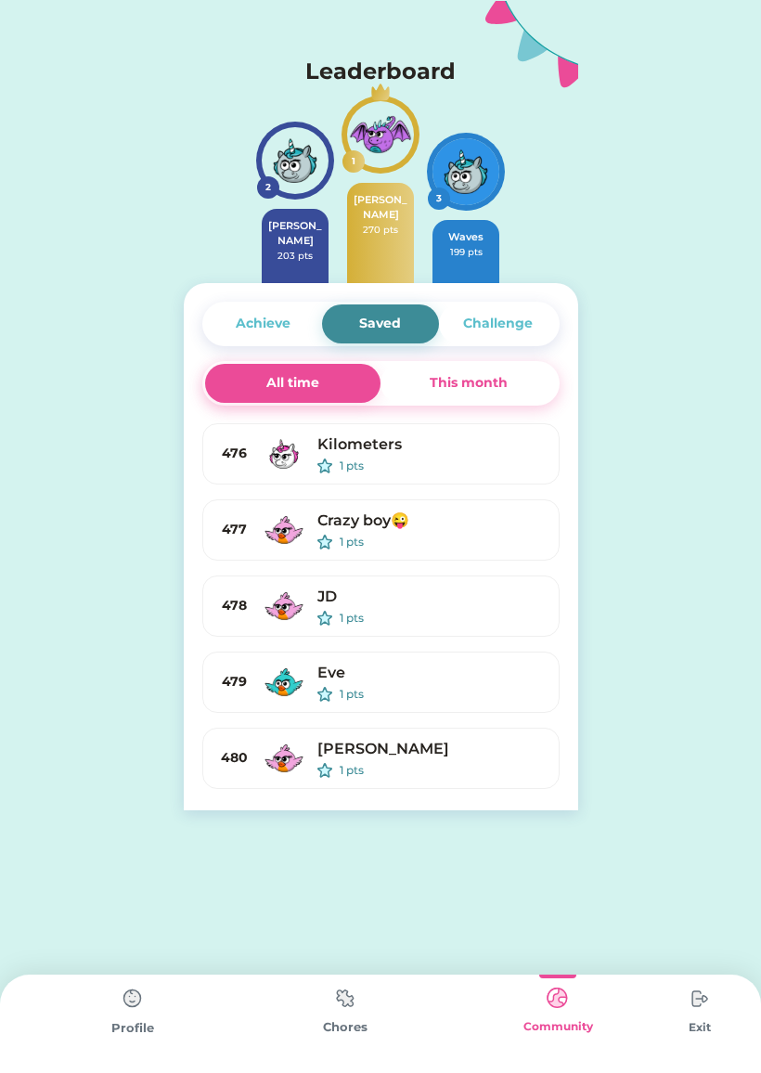
click at [393, 585] on div "JD" at bounding box center [430, 596] width 226 height 22
click at [405, 533] on div "1 pts" at bounding box center [442, 541] width 204 height 17
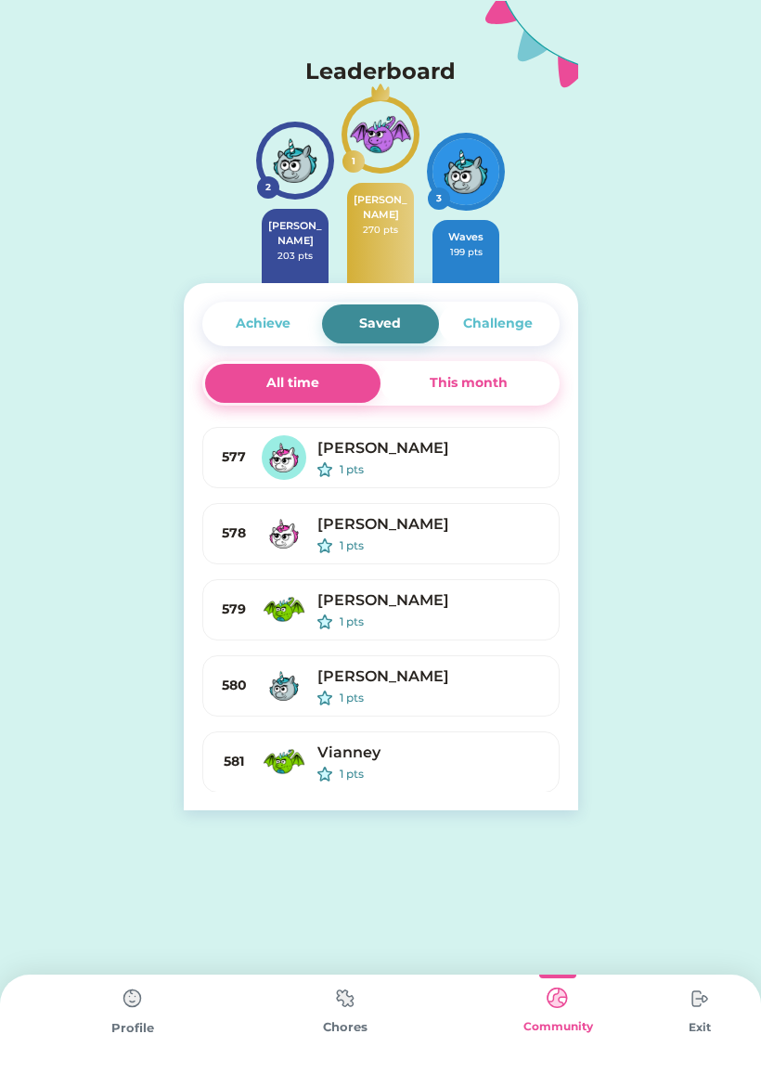
scroll to position [43602, 0]
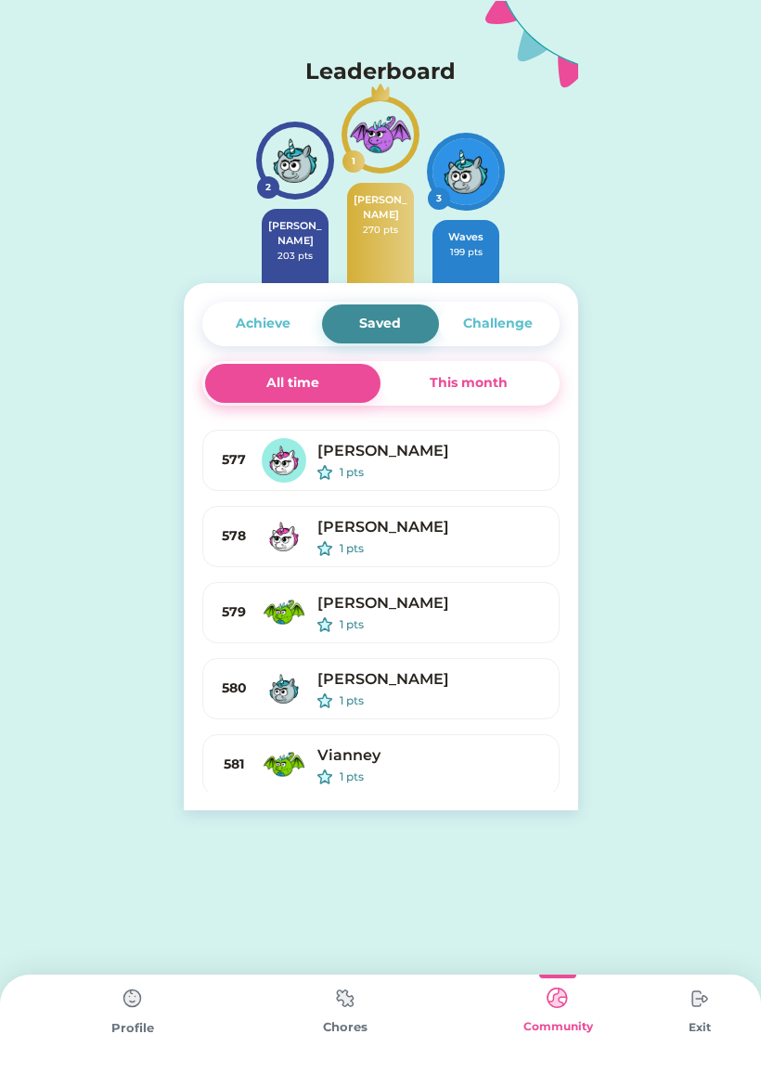
click at [342, 1005] on img at bounding box center [345, 998] width 37 height 36
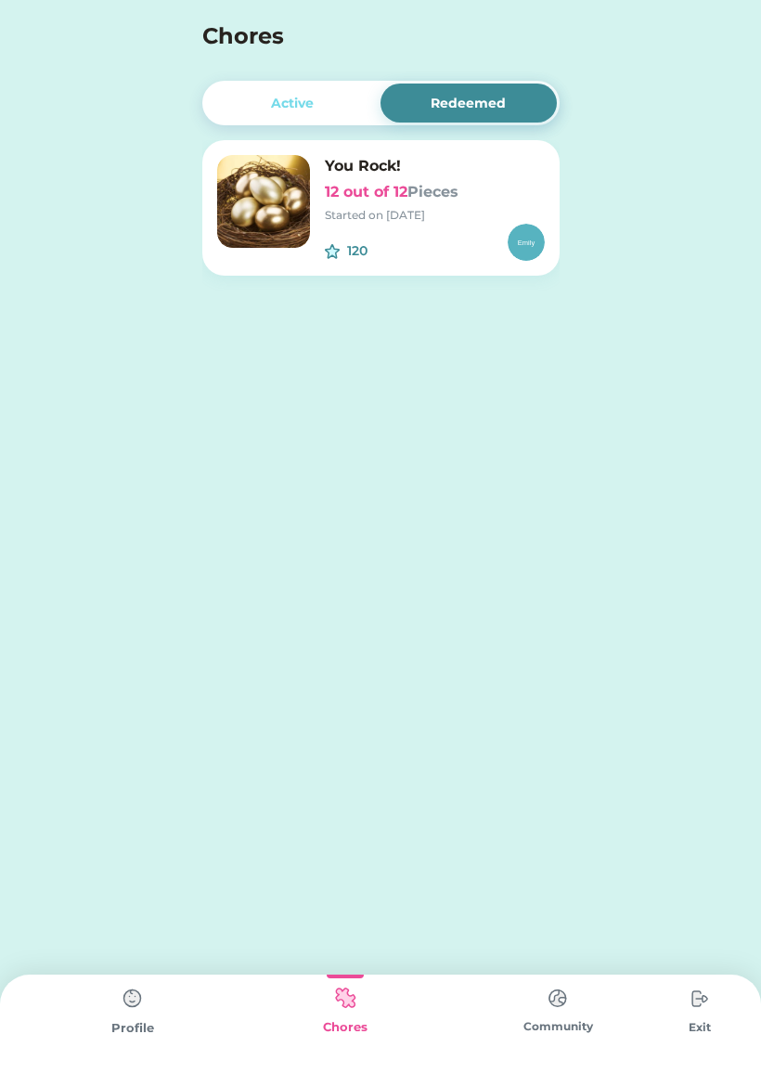
click at [697, 994] on img at bounding box center [699, 998] width 37 height 37
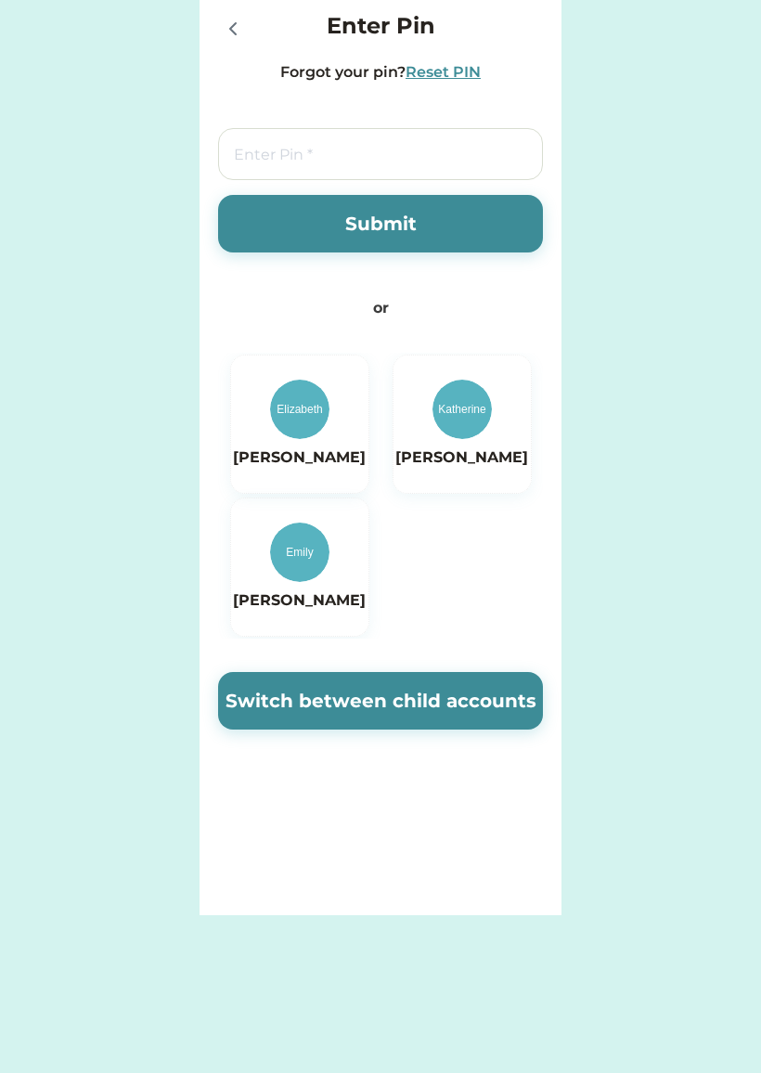
click at [489, 713] on button "Switch between child accounts" at bounding box center [380, 701] width 325 height 58
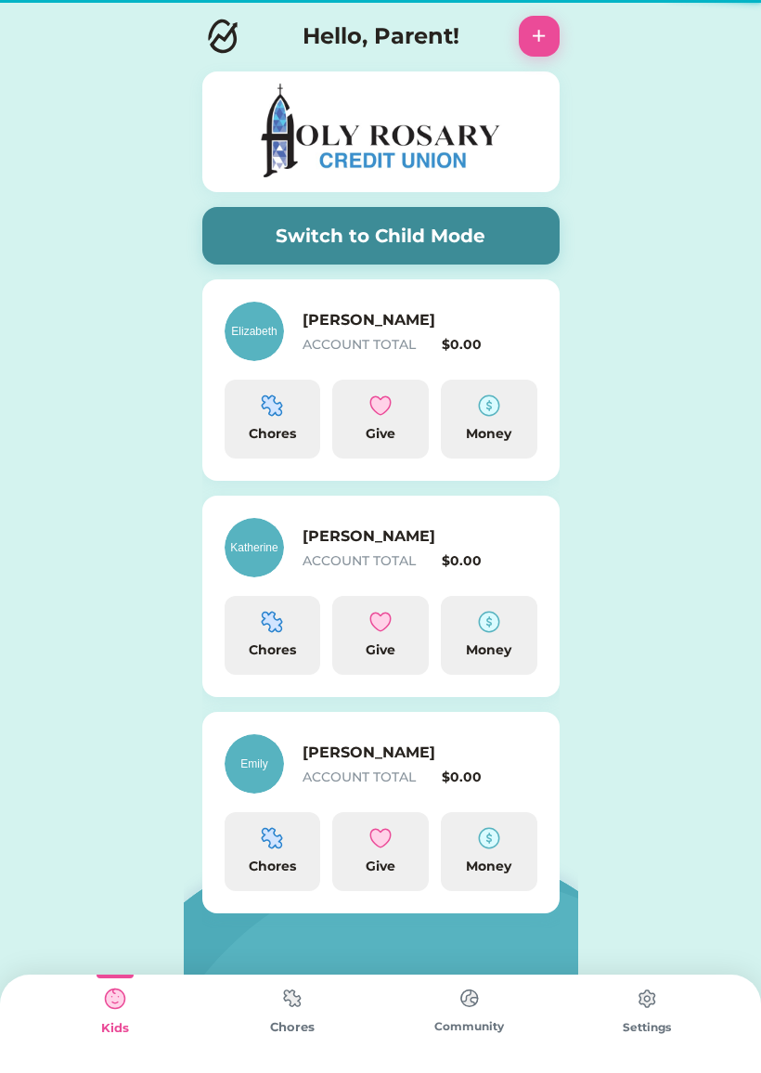
click at [696, 1001] on div "Settings" at bounding box center [646, 1023] width 177 height 98
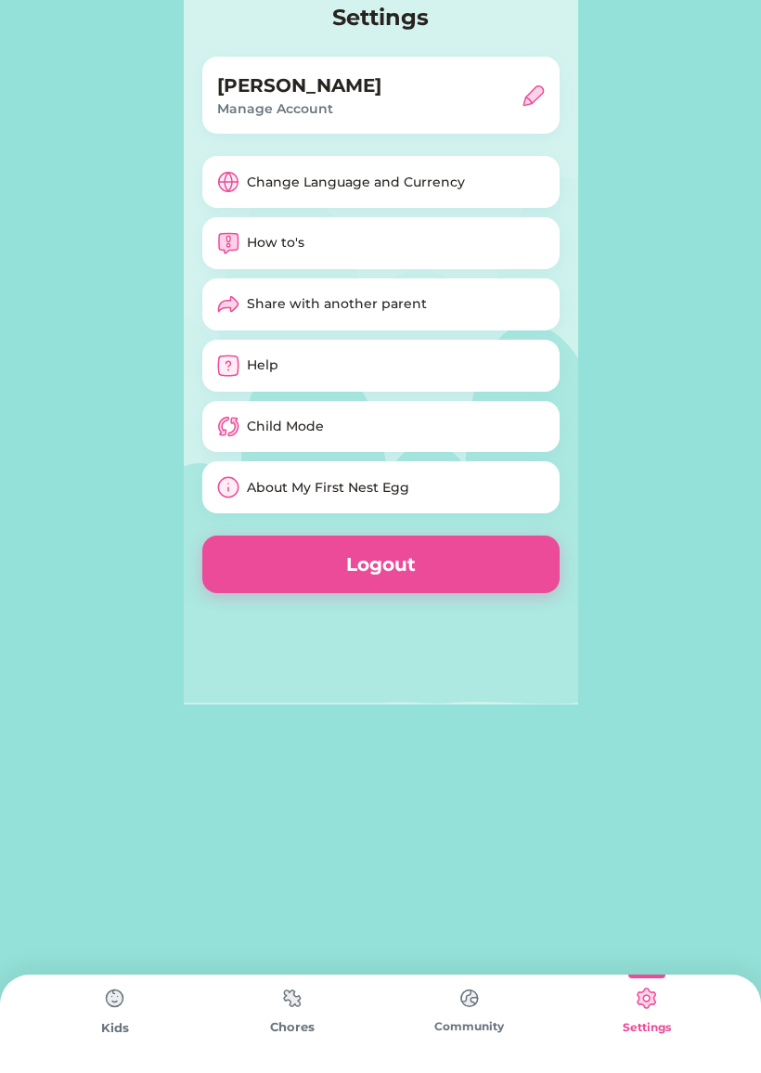
click at [636, 1012] on img at bounding box center [646, 998] width 37 height 37
click at [110, 1007] on img at bounding box center [114, 998] width 37 height 37
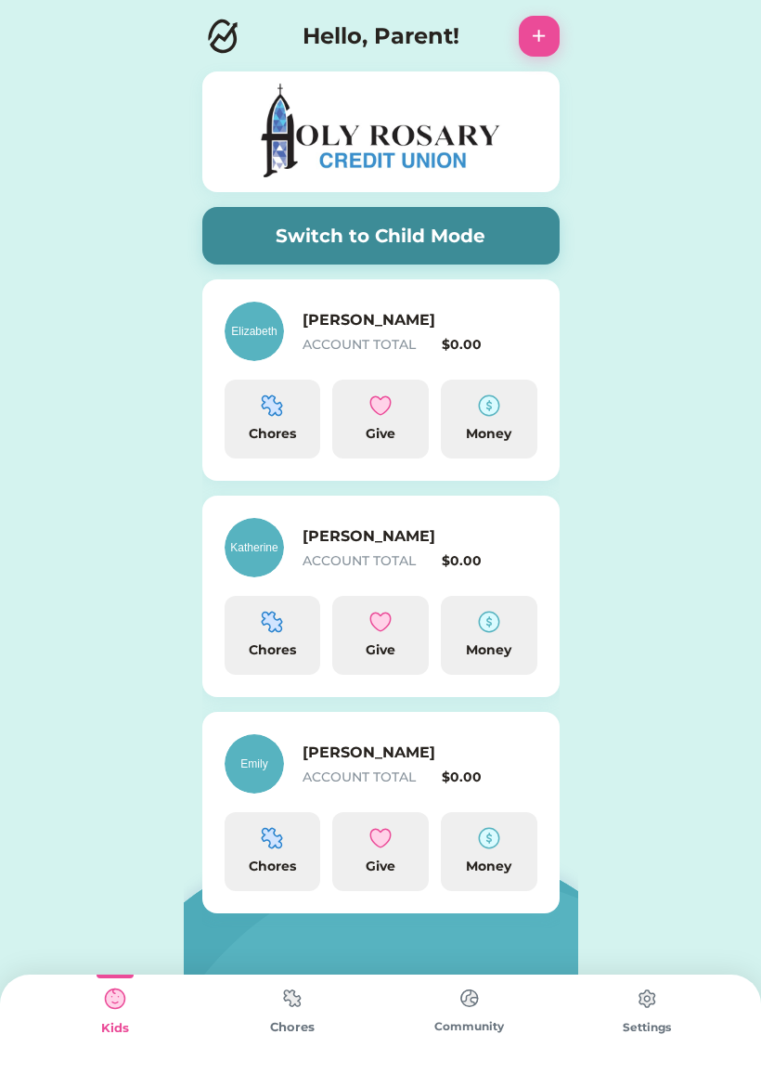
click at [277, 1015] on img at bounding box center [292, 998] width 37 height 36
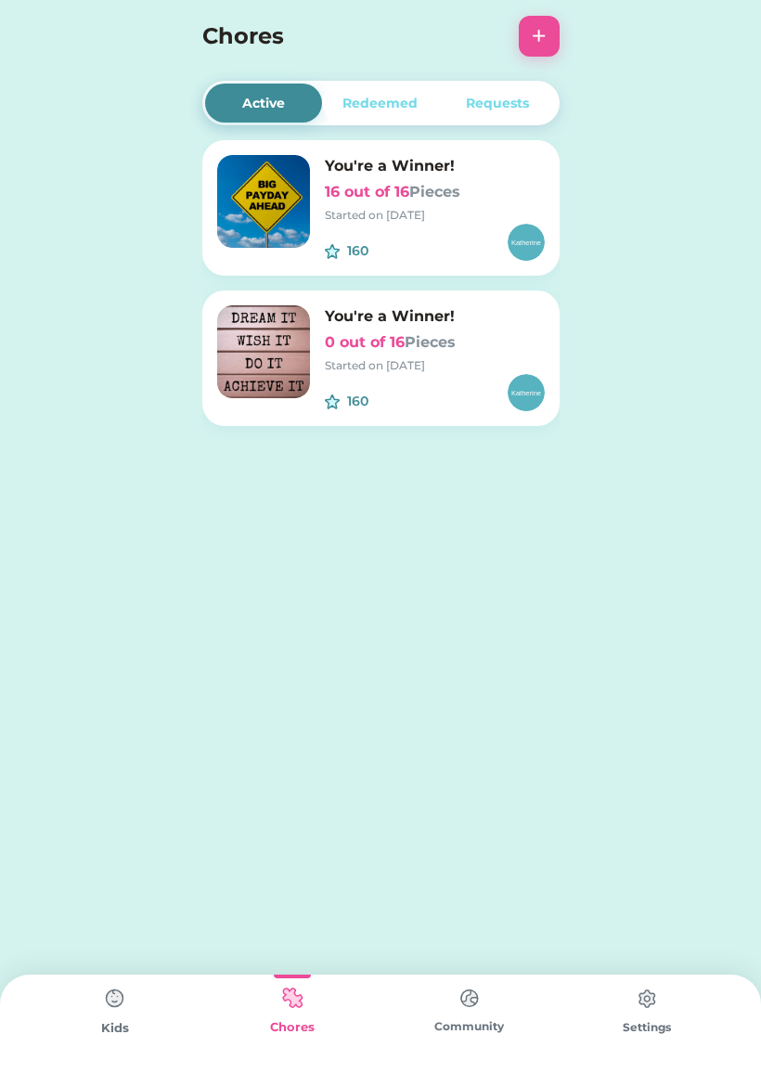
click at [657, 1013] on img at bounding box center [646, 998] width 37 height 37
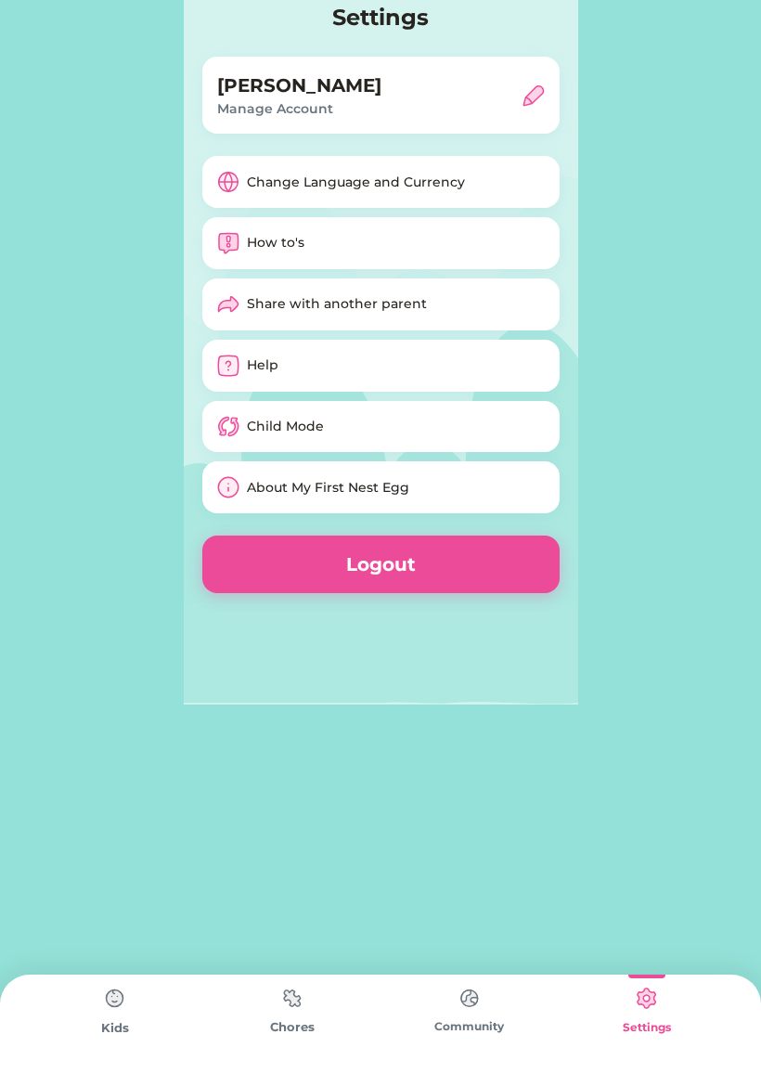
click at [475, 1013] on img at bounding box center [469, 998] width 37 height 36
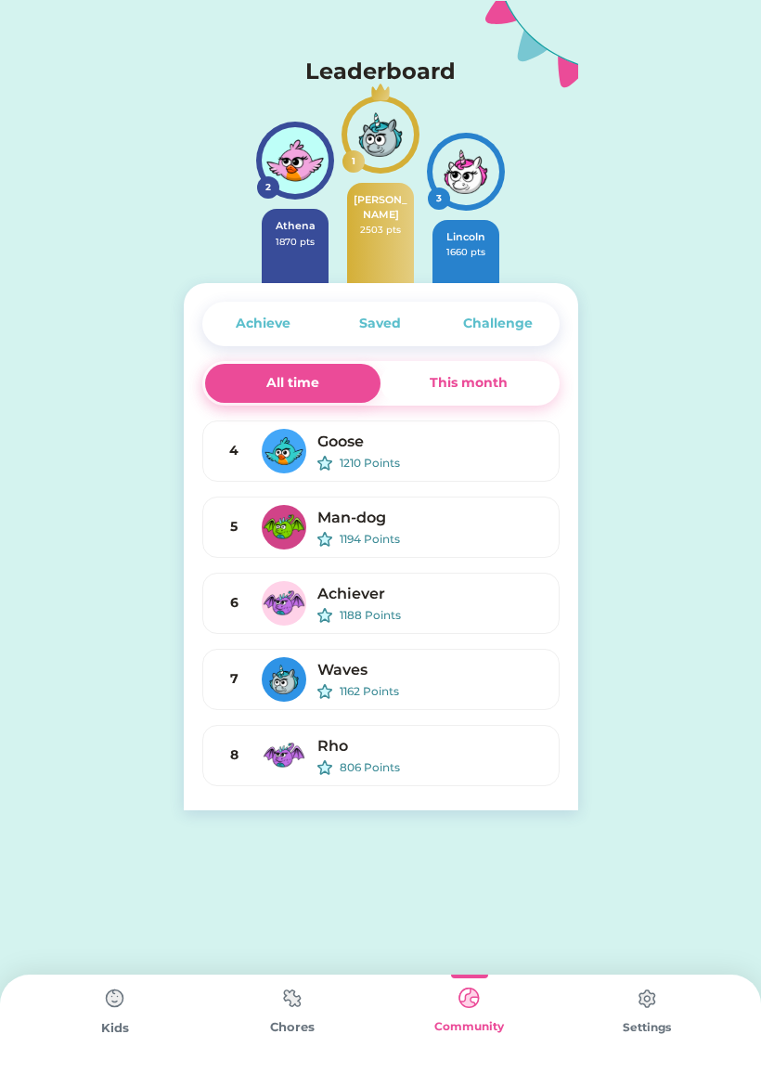
click at [674, 990] on div "Settings" at bounding box center [646, 1023] width 177 height 98
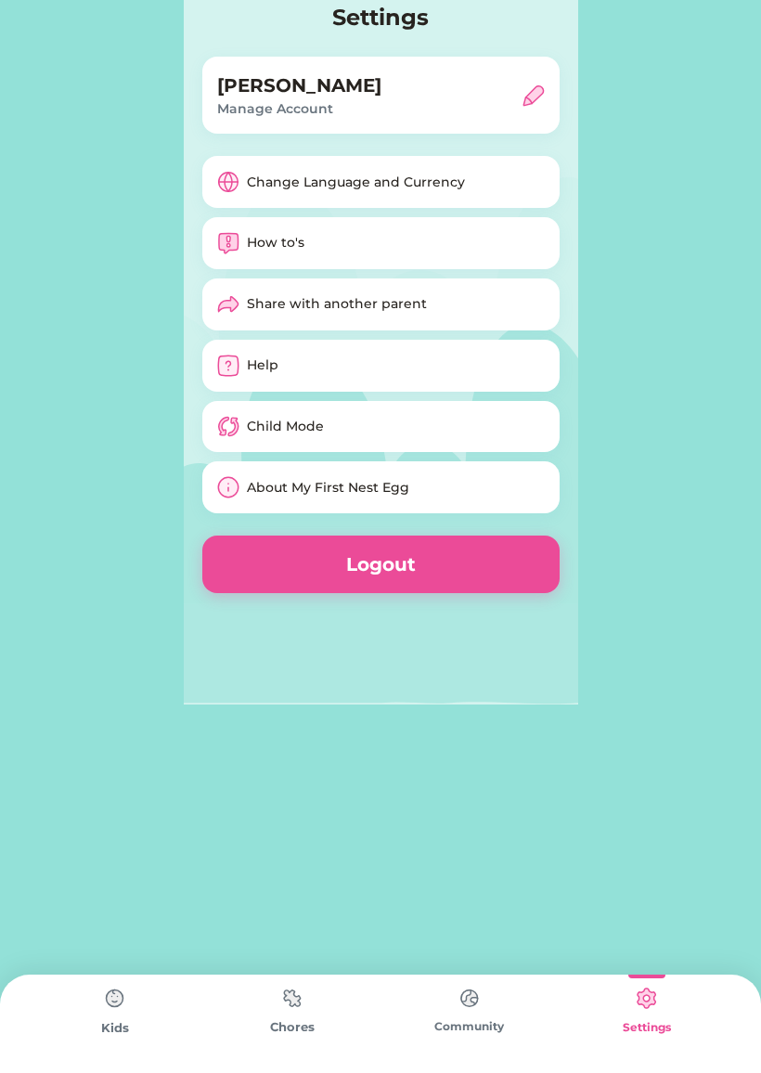
click at [412, 1016] on div "Community" at bounding box center [468, 1023] width 177 height 98
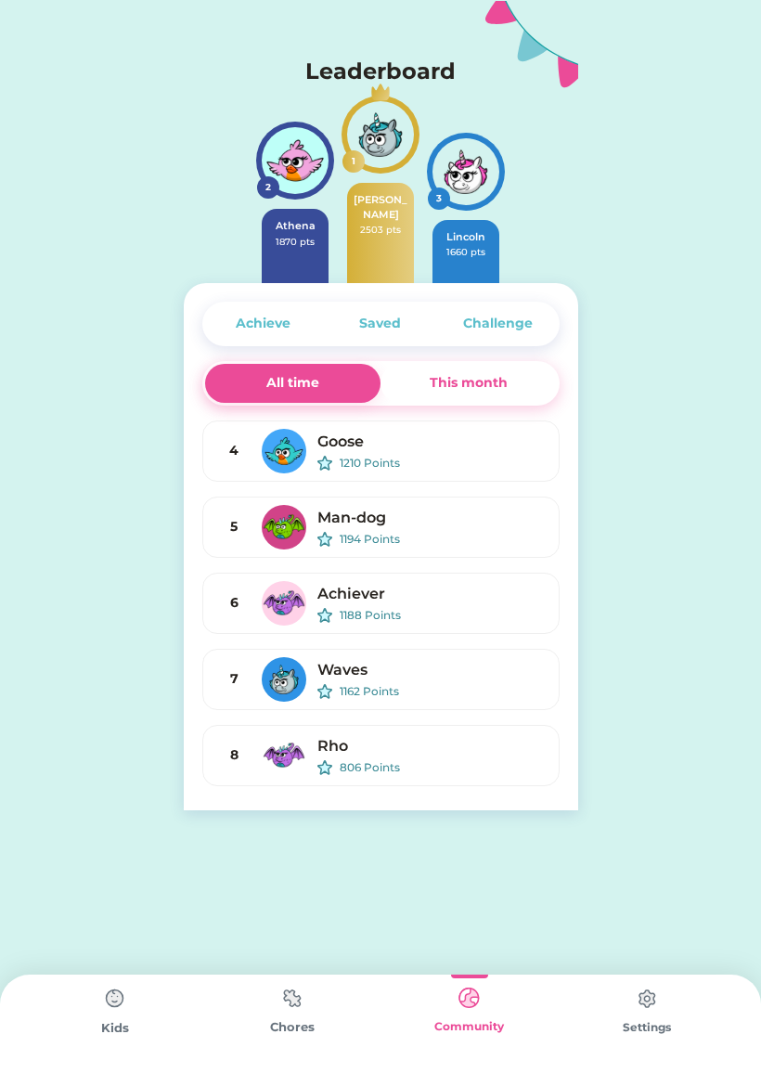
click at [301, 1011] on img at bounding box center [292, 998] width 37 height 36
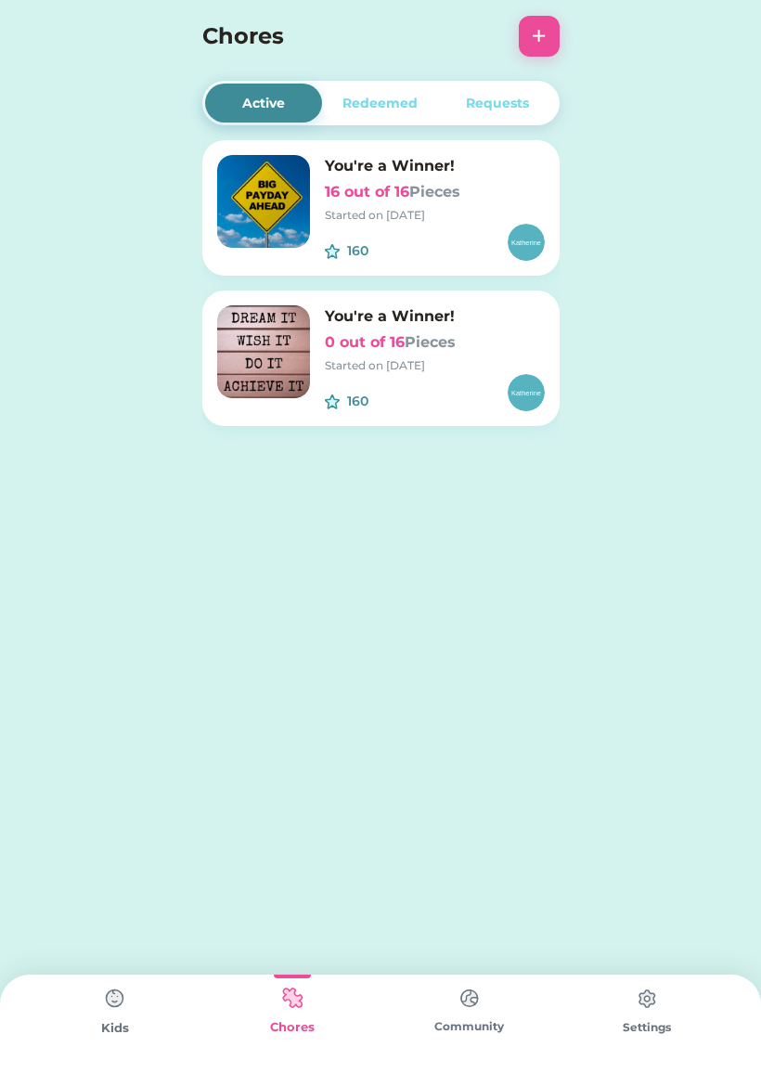
click at [117, 1002] on img at bounding box center [114, 998] width 37 height 37
